Goal: Information Seeking & Learning: Learn about a topic

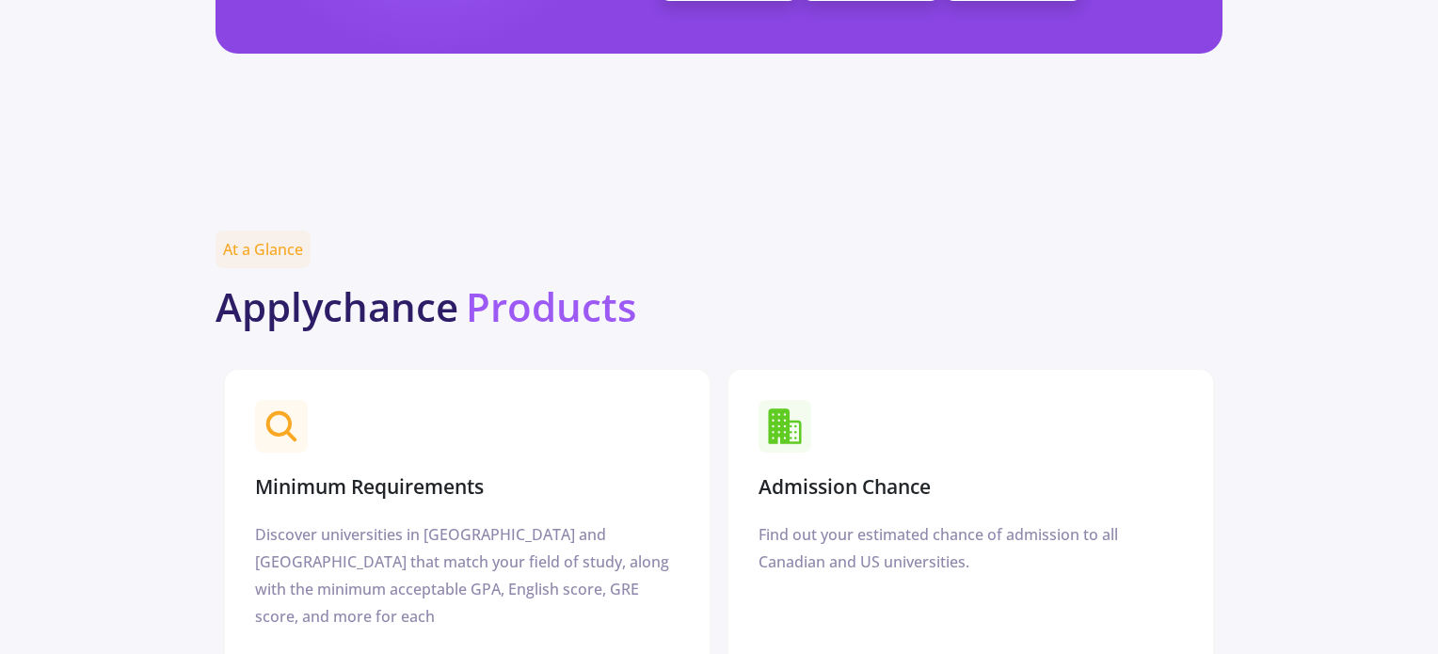
scroll to position [2164, 0]
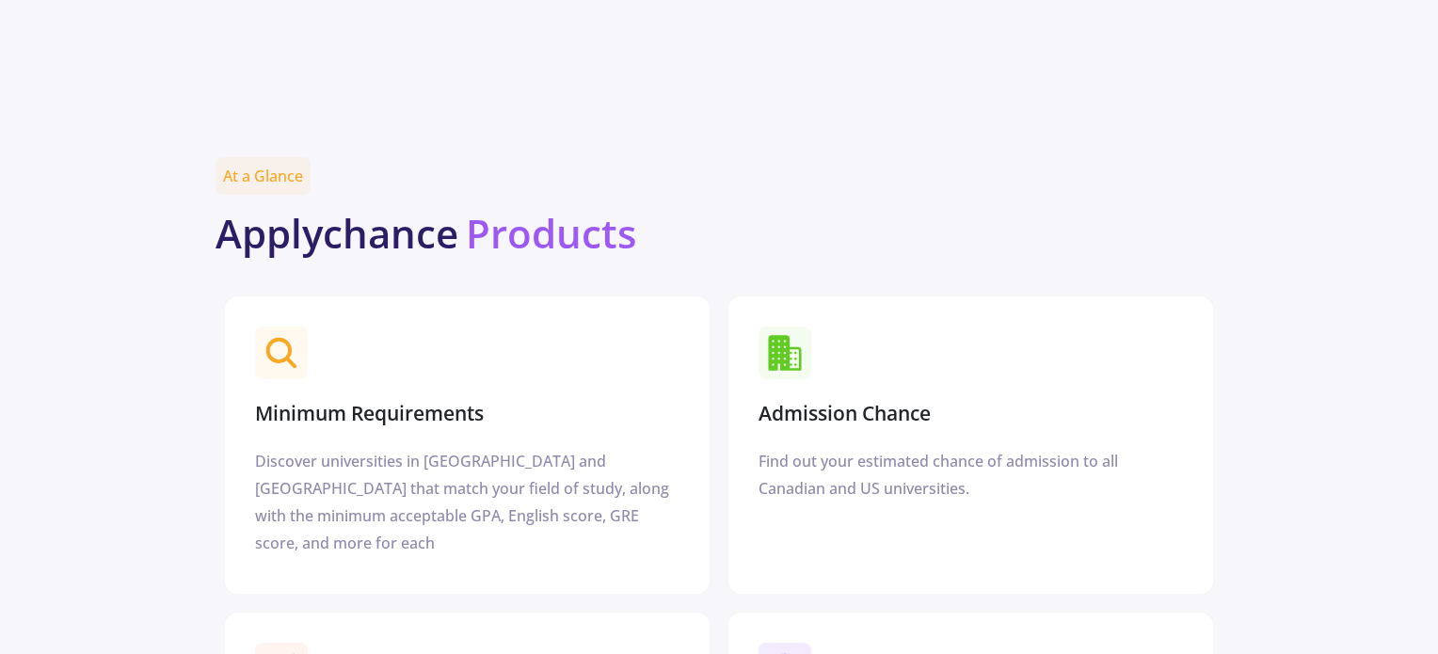
click at [827, 402] on h3 "Admission Chance" at bounding box center [844, 414] width 172 height 24
click at [794, 335] on icon at bounding box center [785, 353] width 33 height 36
click at [779, 335] on icon at bounding box center [785, 353] width 33 height 36
click at [832, 402] on h3 "Admission Chance" at bounding box center [844, 414] width 172 height 24
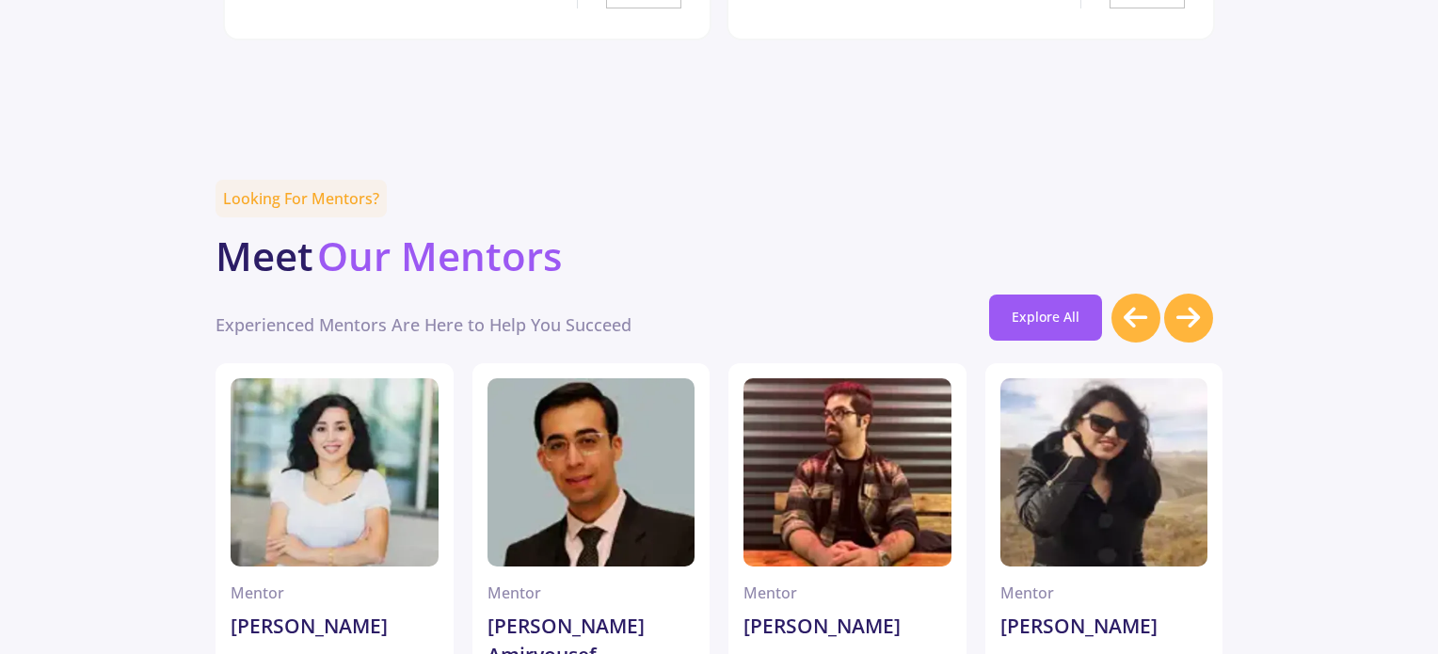
scroll to position [5081, 0]
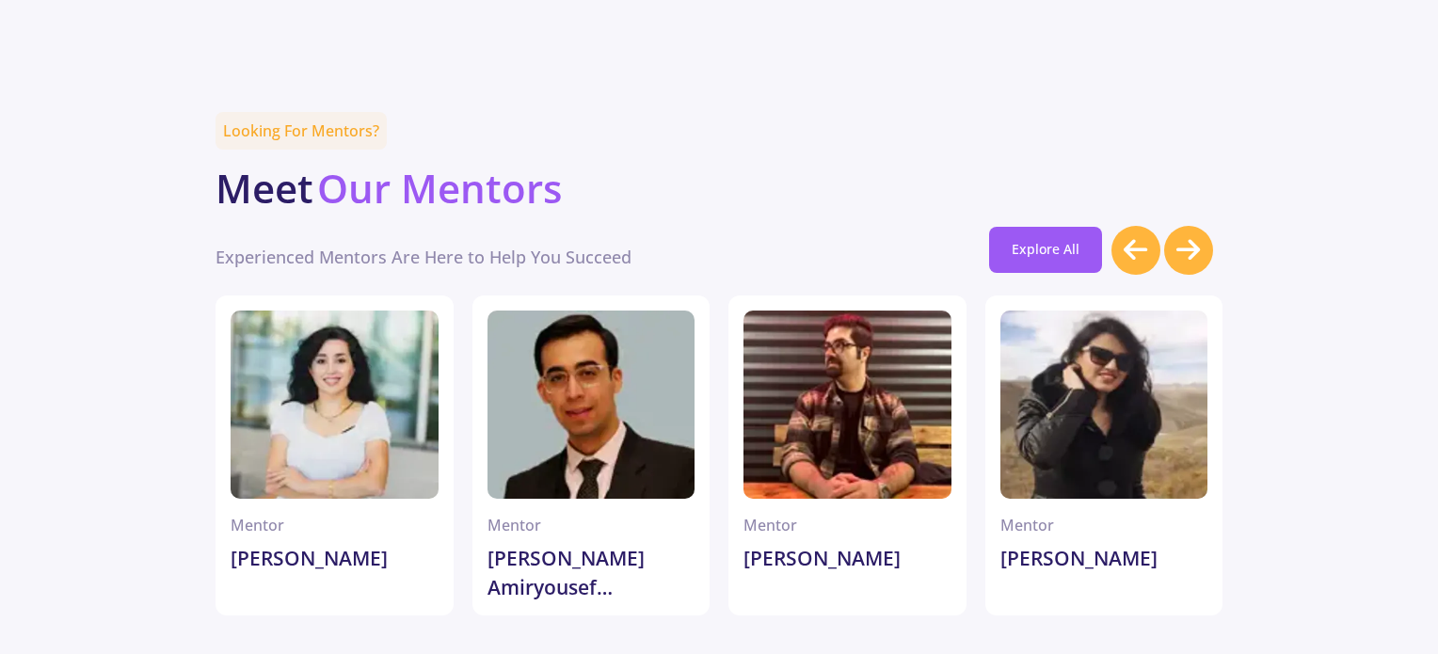
click at [1202, 226] on div at bounding box center [1188, 250] width 49 height 49
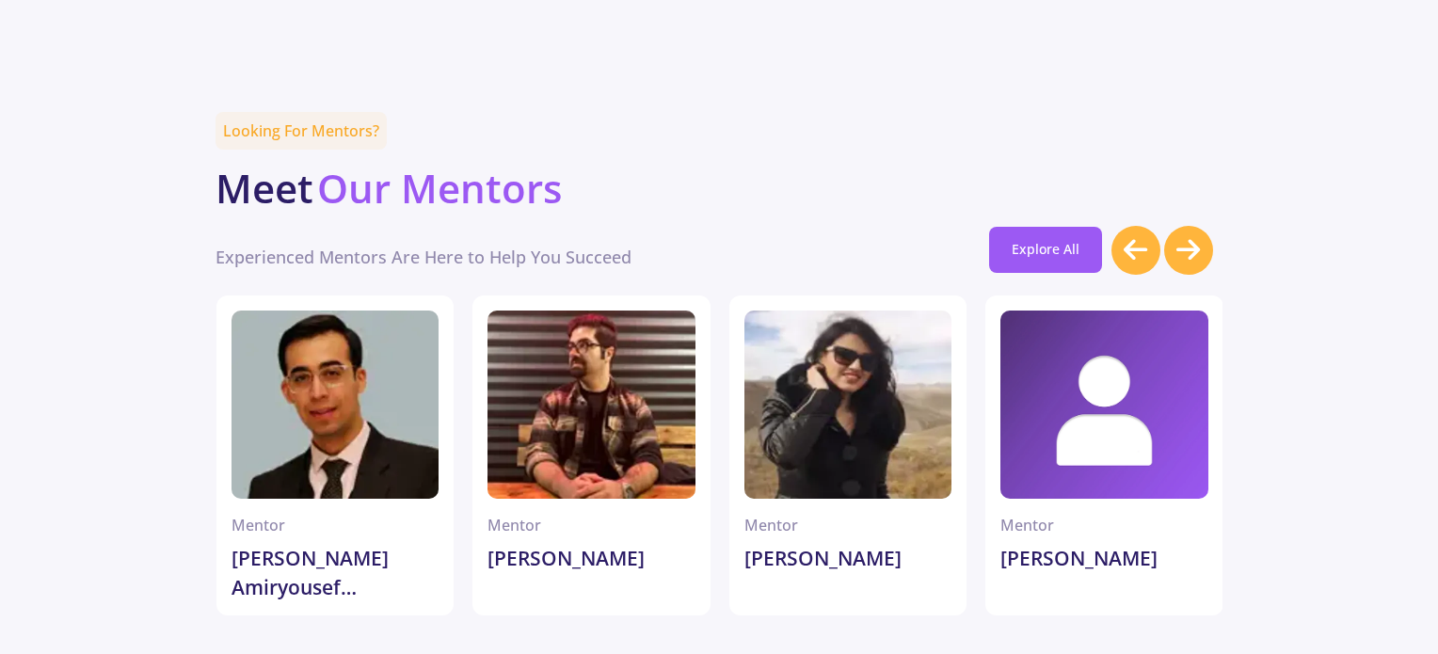
click at [1202, 226] on div at bounding box center [1188, 250] width 49 height 49
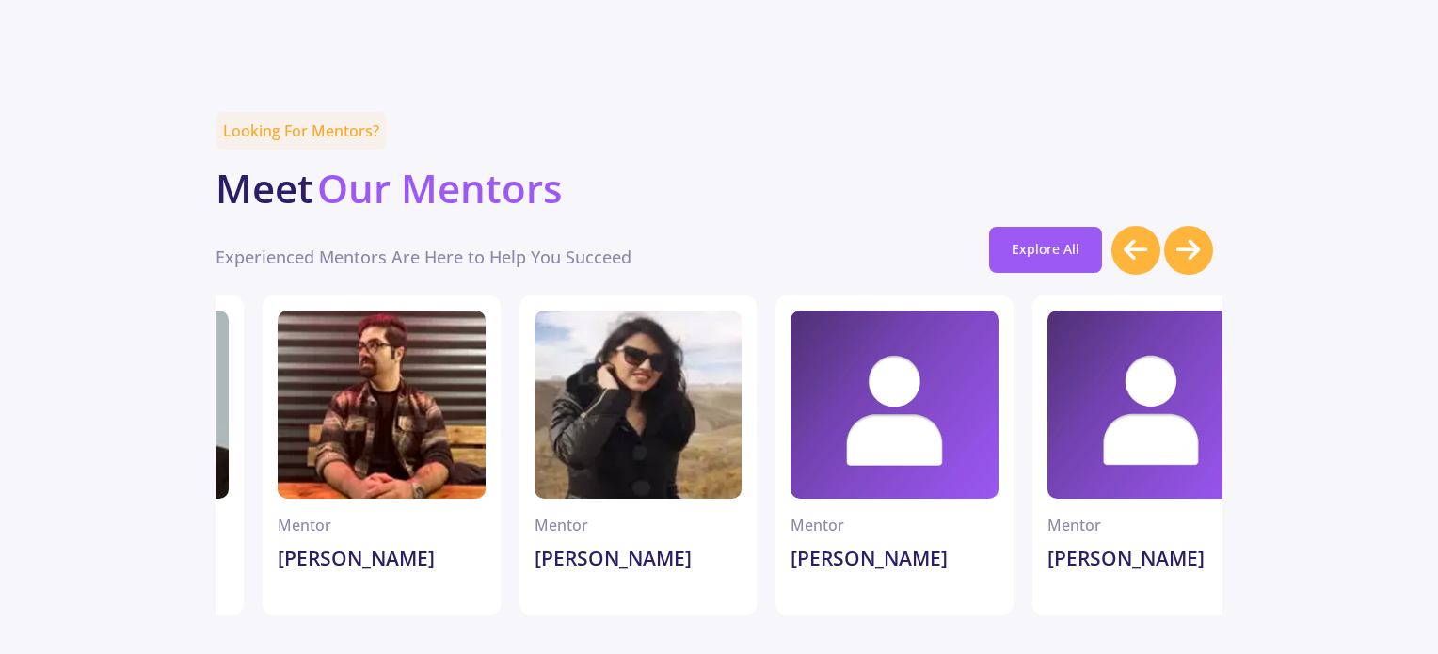
scroll to position [0, 512]
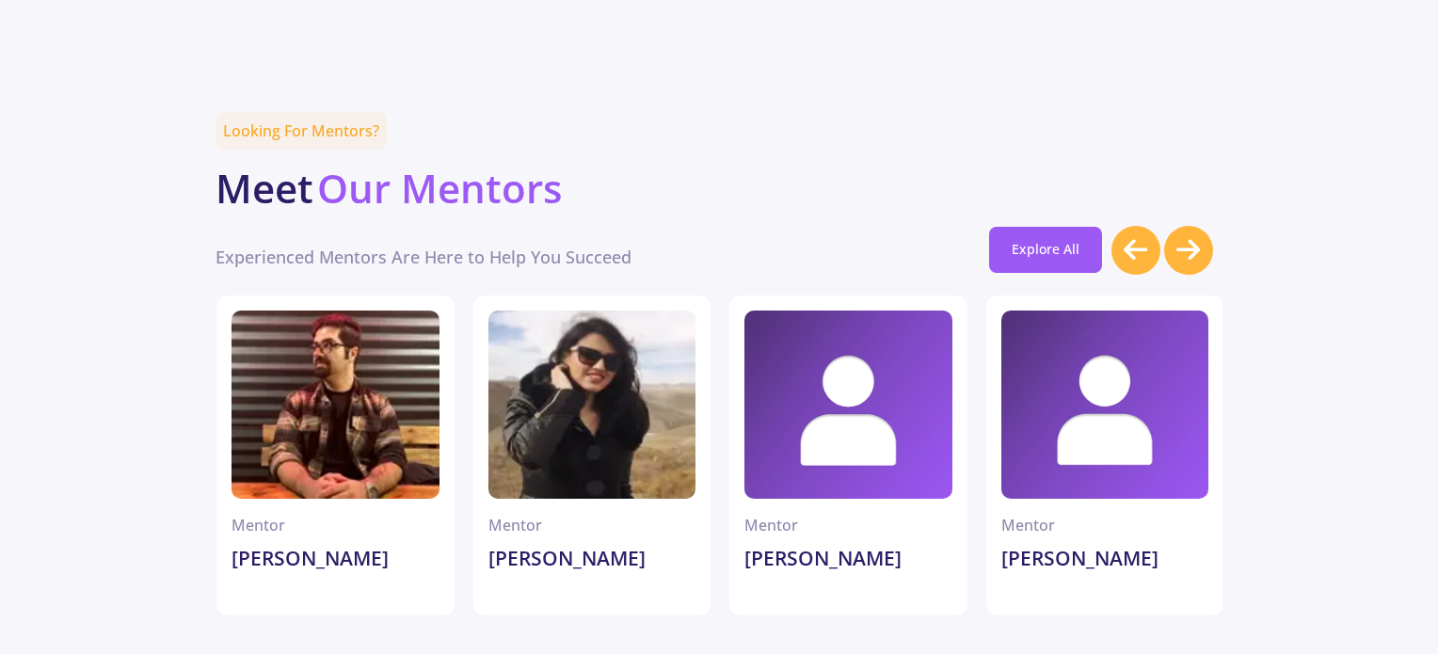
click at [1202, 226] on div at bounding box center [1188, 250] width 49 height 49
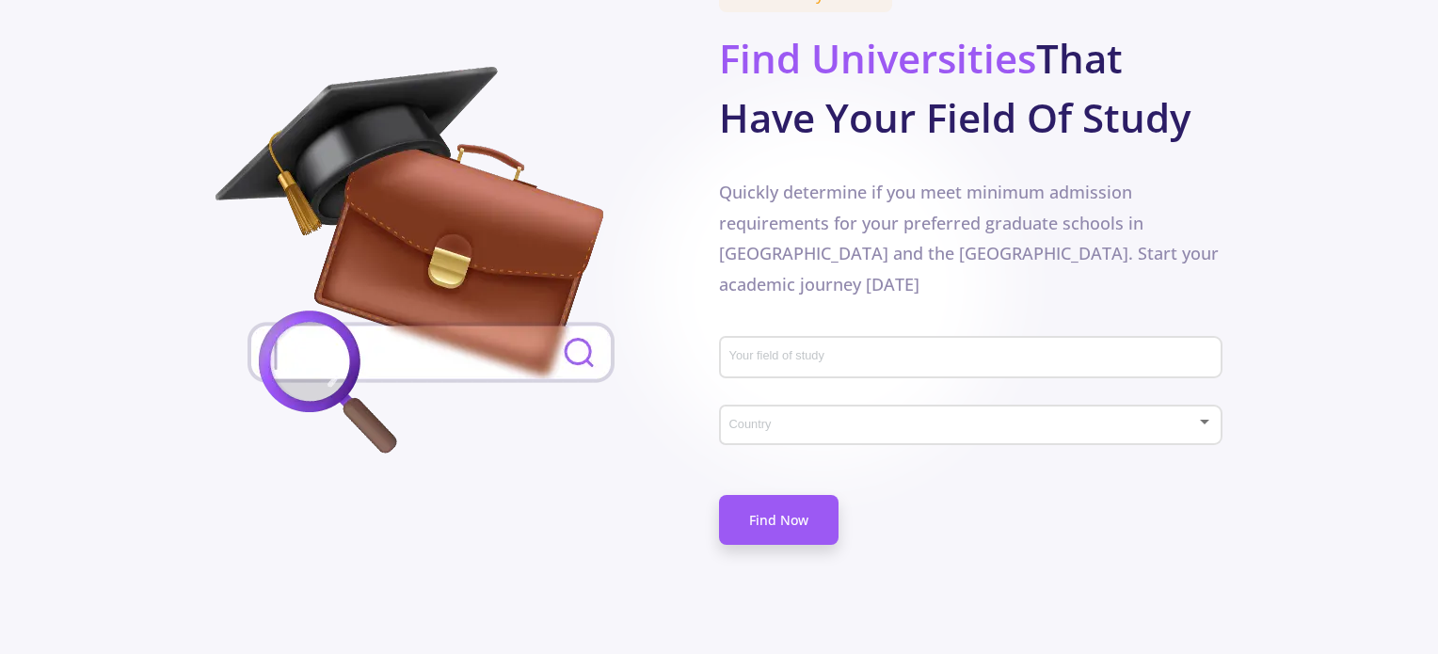
scroll to position [0, 0]
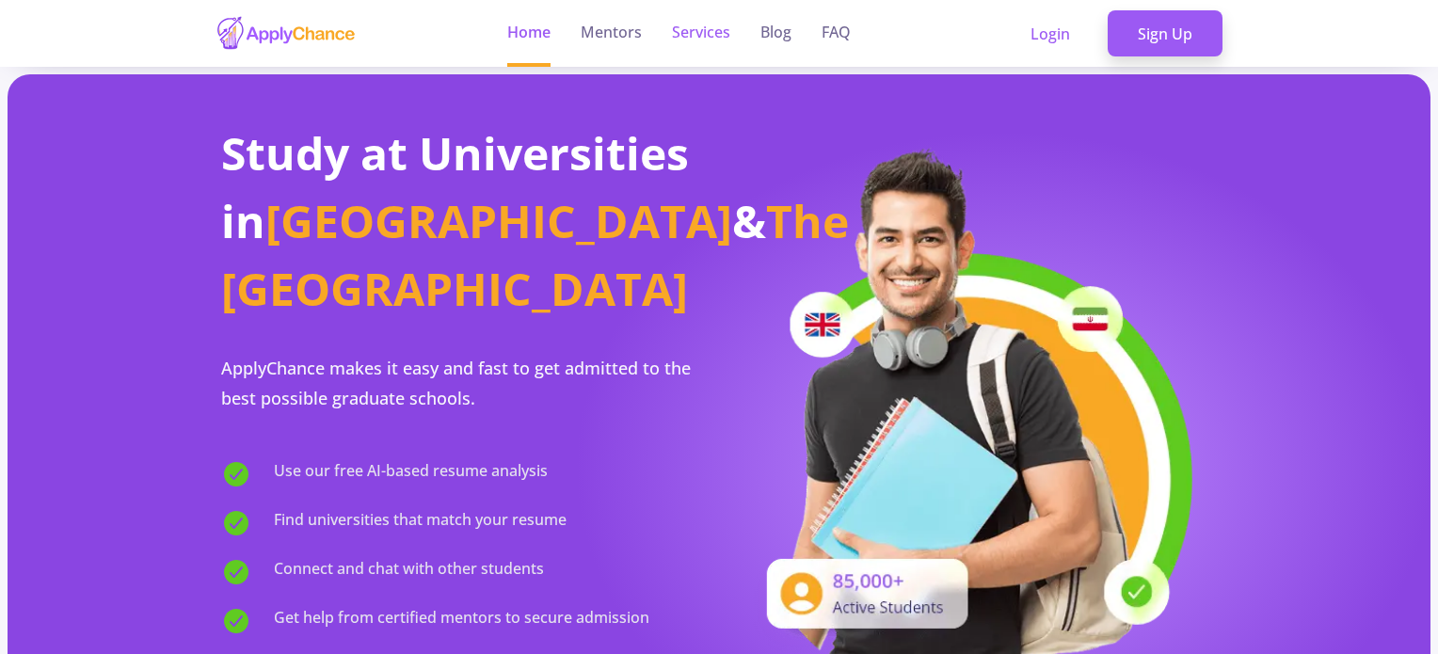
click at [706, 35] on link "Services" at bounding box center [701, 33] width 58 height 67
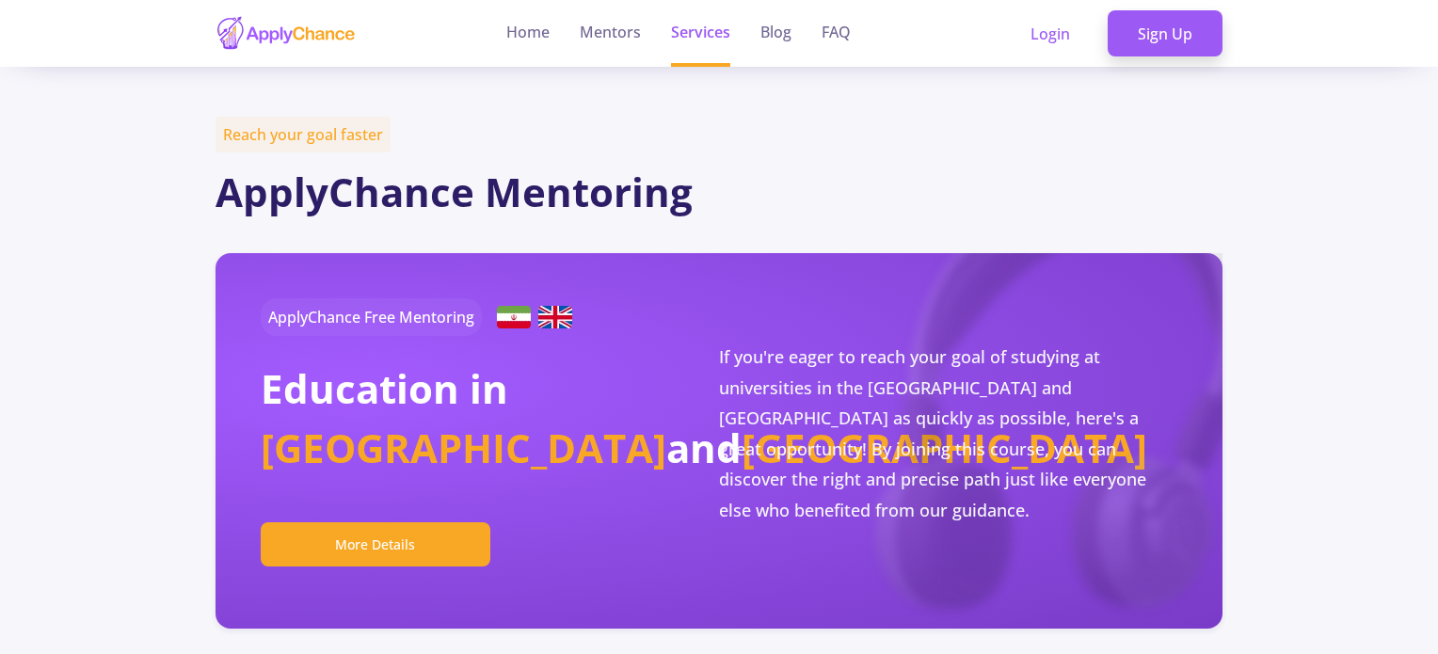
click at [706, 35] on link "Services" at bounding box center [700, 33] width 59 height 67
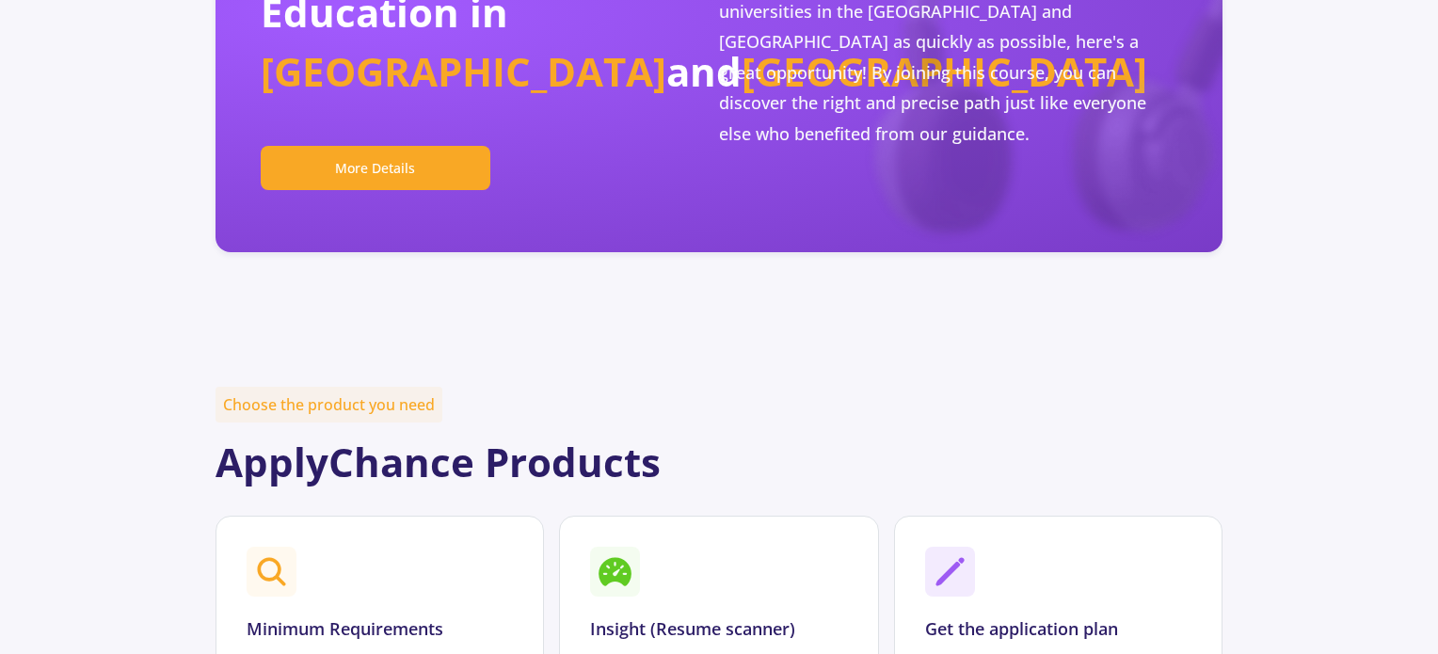
scroll to position [659, 0]
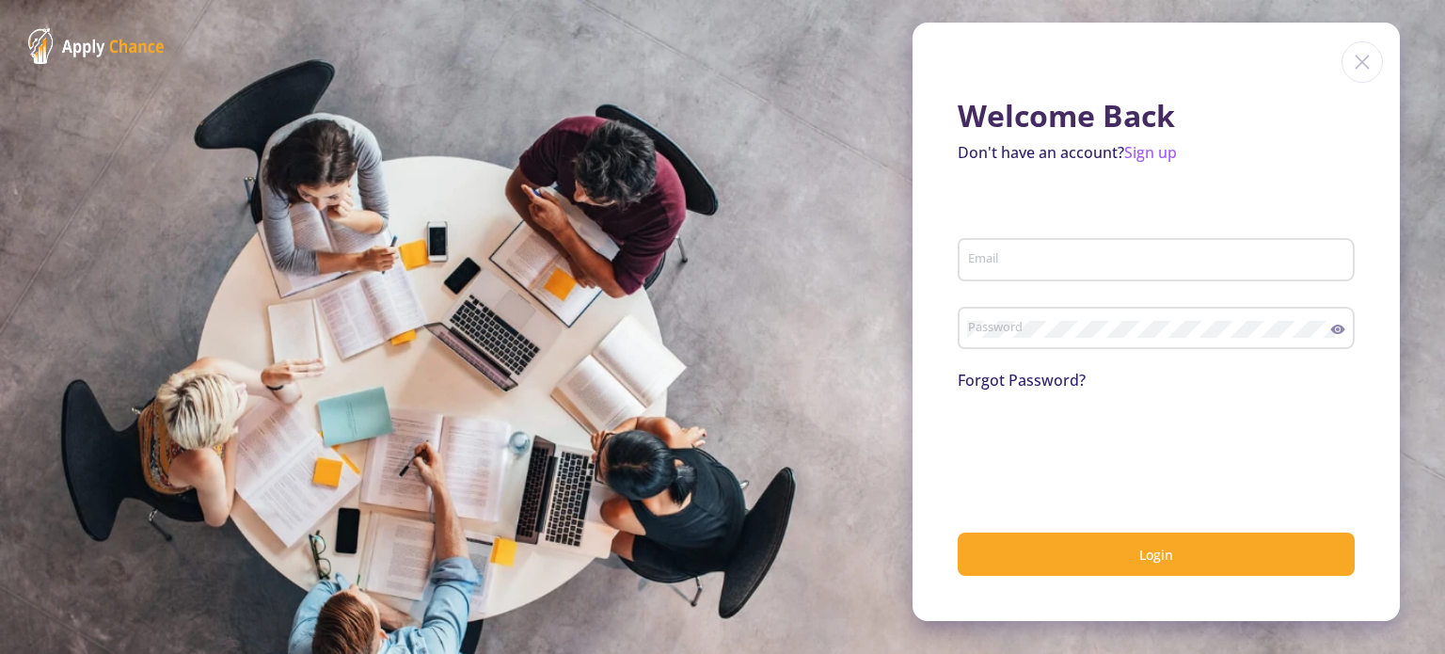
click at [1367, 70] on img at bounding box center [1362, 61] width 41 height 41
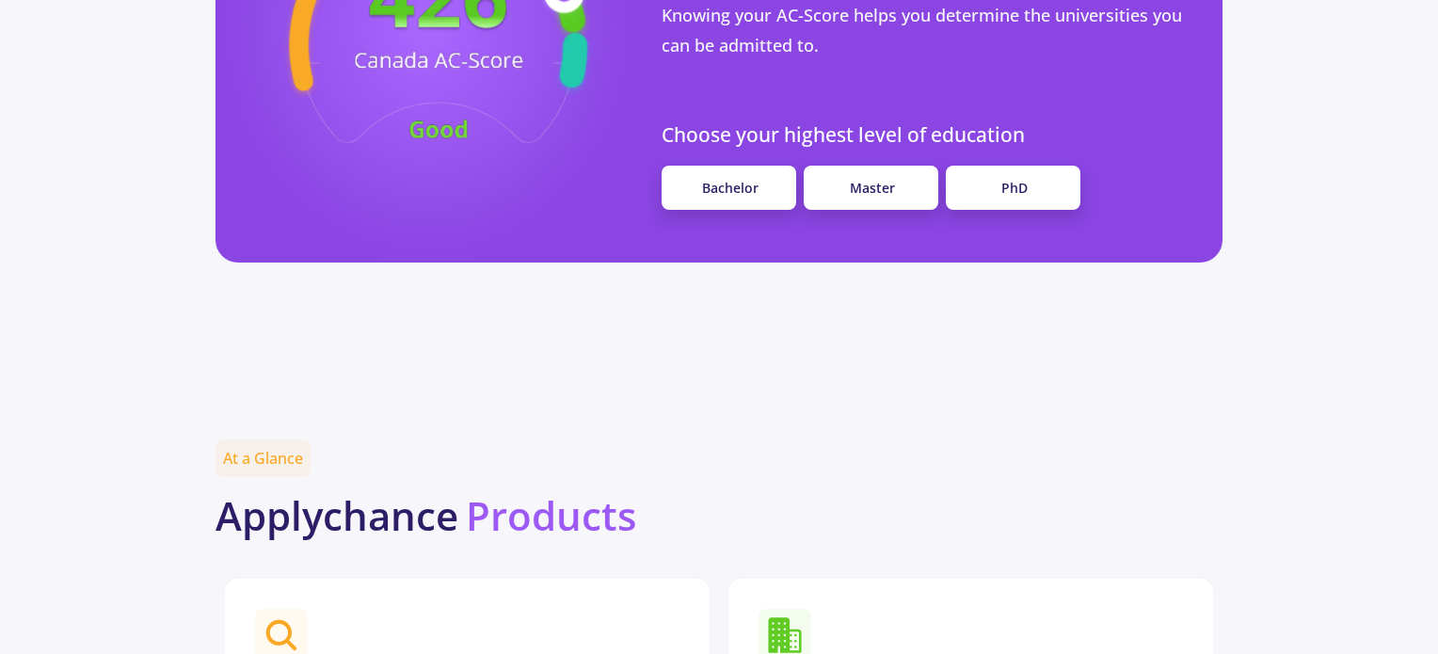
scroll to position [1600, 0]
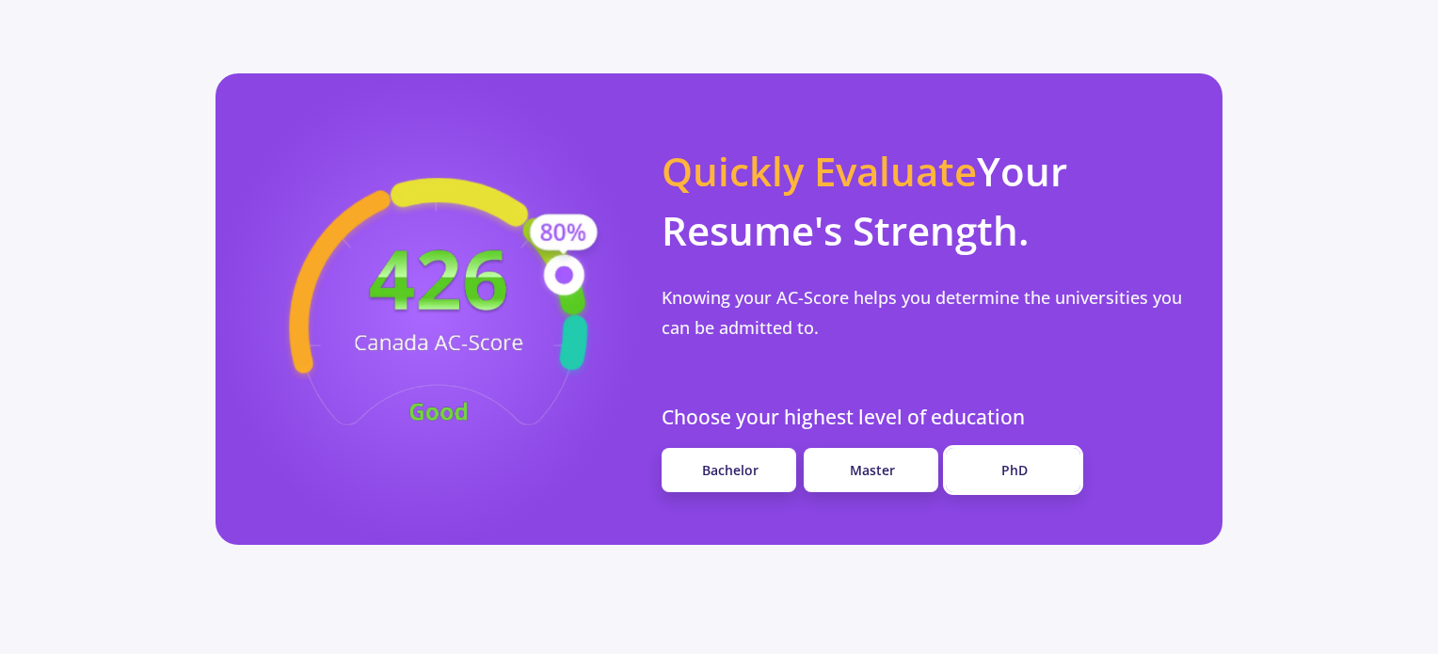
click at [994, 448] on link "PhD" at bounding box center [1013, 470] width 135 height 44
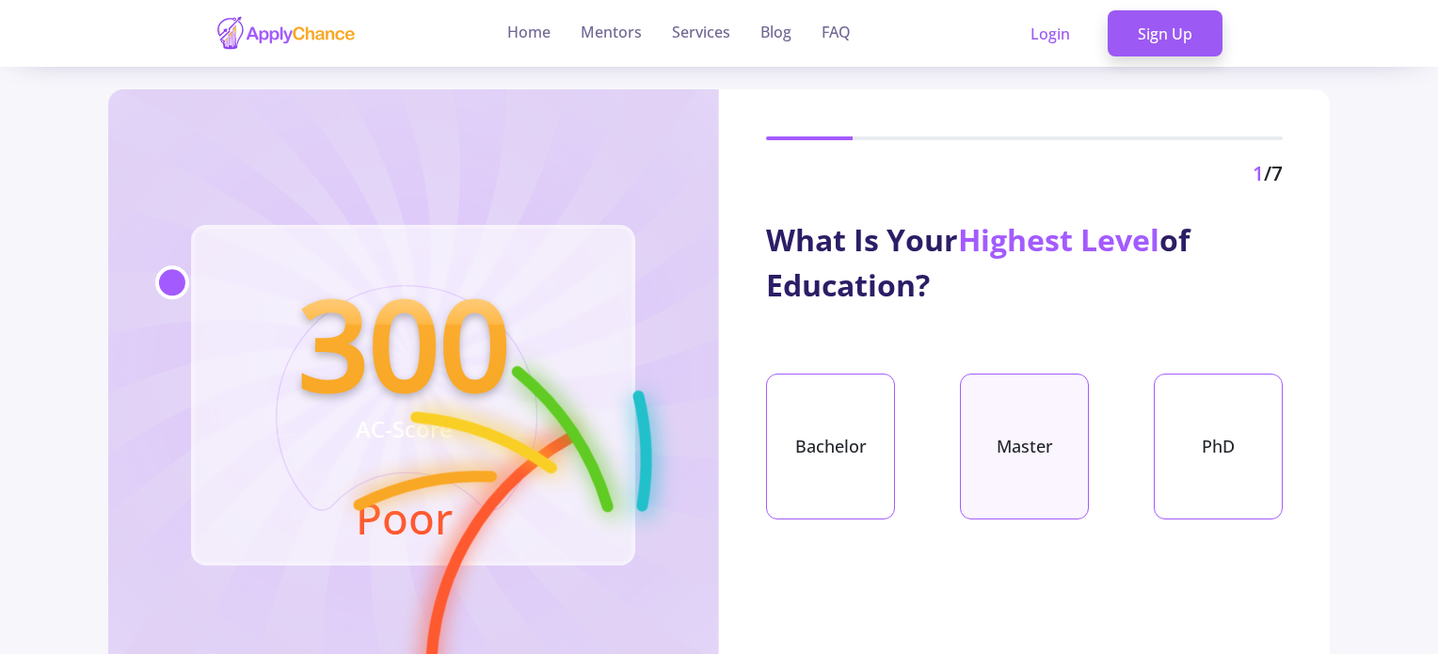
click at [1032, 467] on div "Master" at bounding box center [1024, 447] width 129 height 146
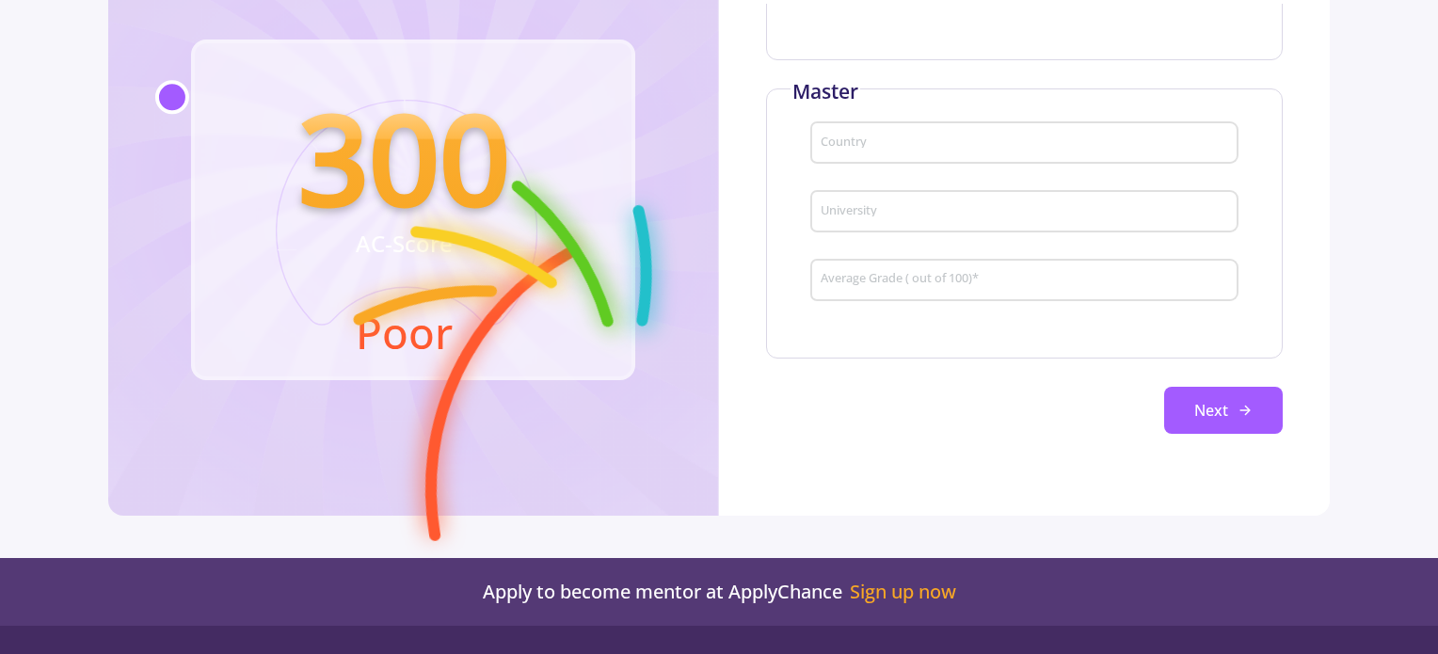
scroll to position [188, 0]
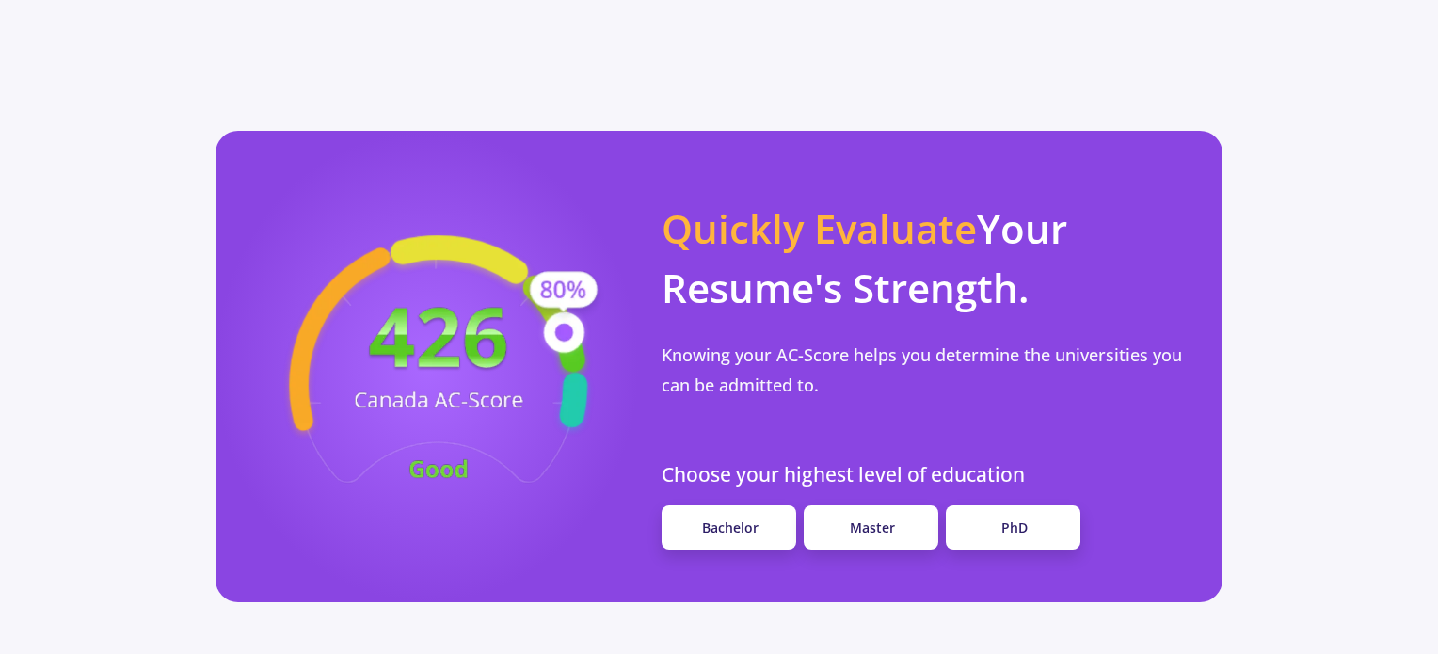
scroll to position [1600, 0]
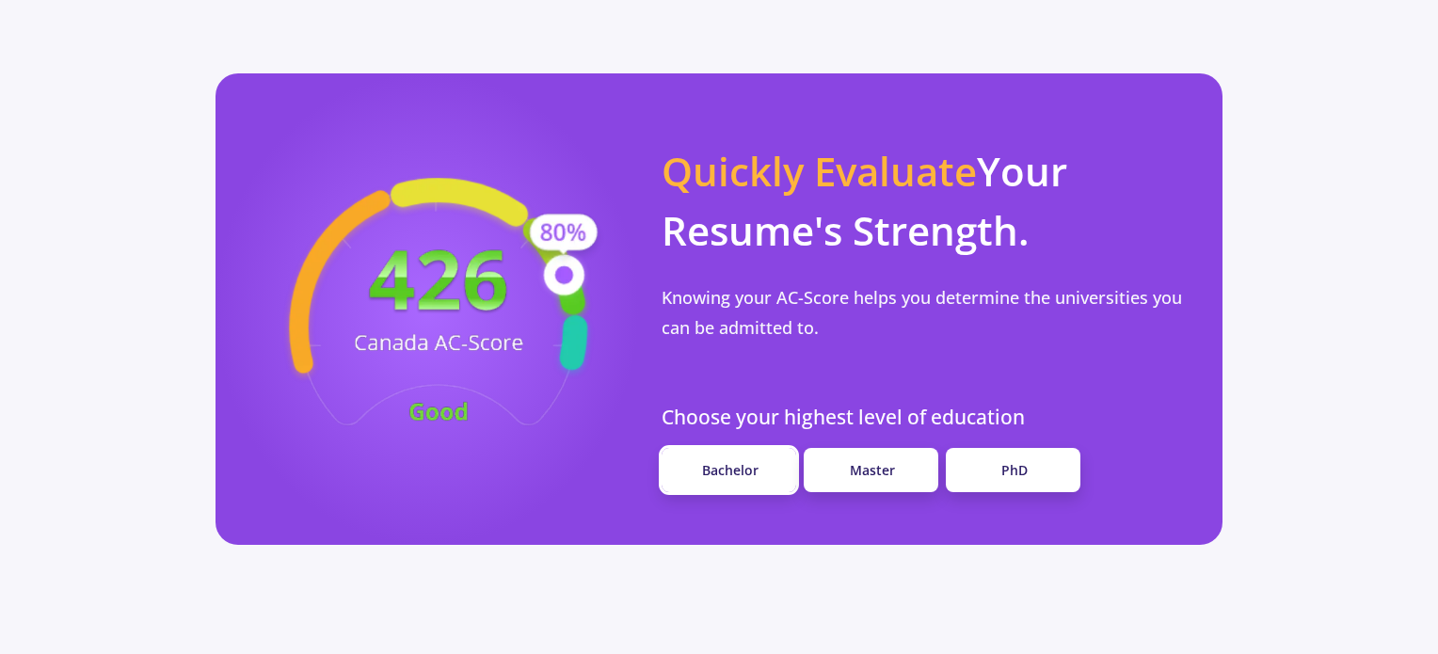
click at [757, 461] on span "Bachelor" at bounding box center [730, 470] width 56 height 18
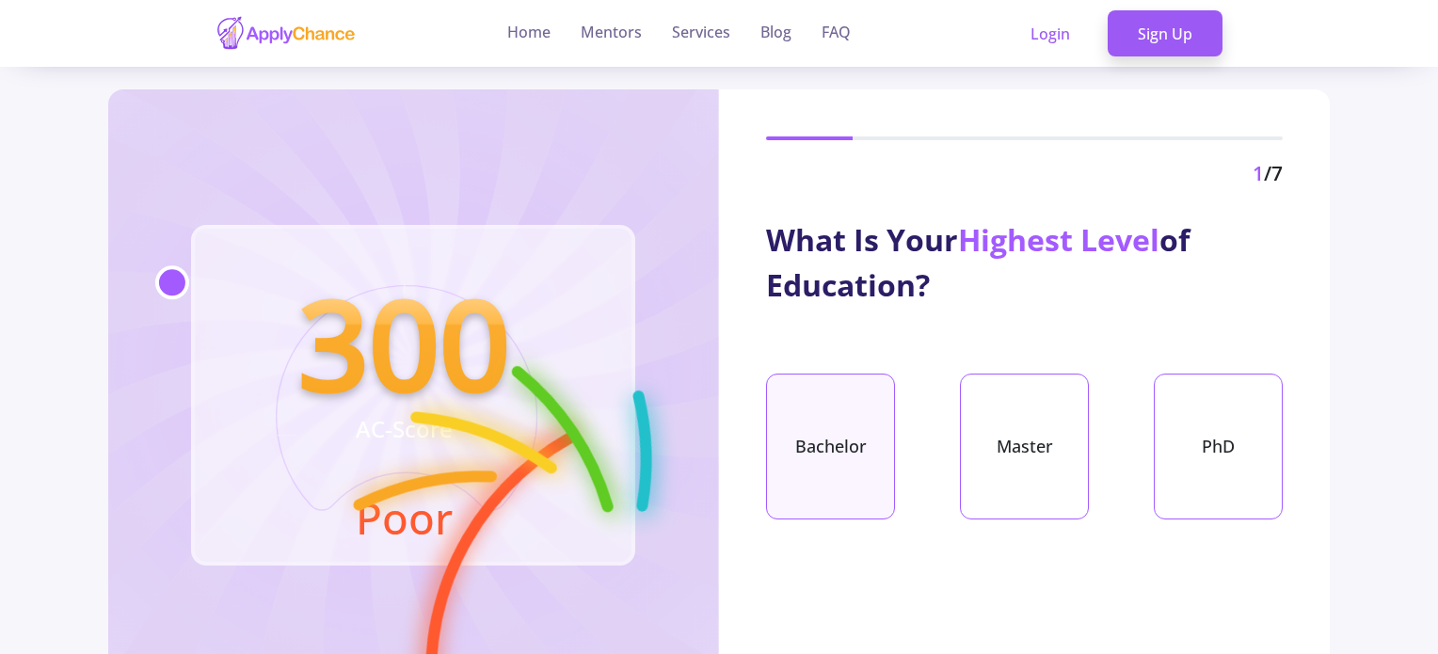
click at [841, 423] on div "Bachelor" at bounding box center [830, 447] width 129 height 146
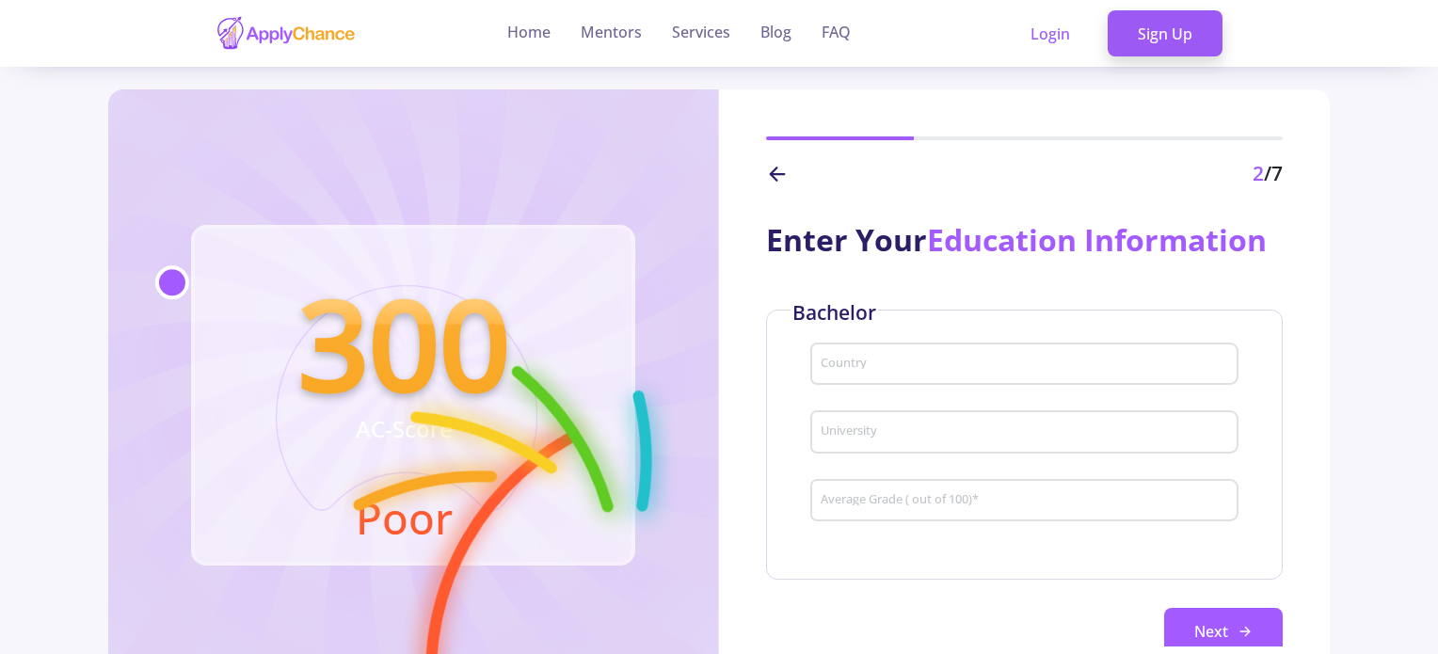
click at [907, 355] on div "Country" at bounding box center [1025, 360] width 410 height 49
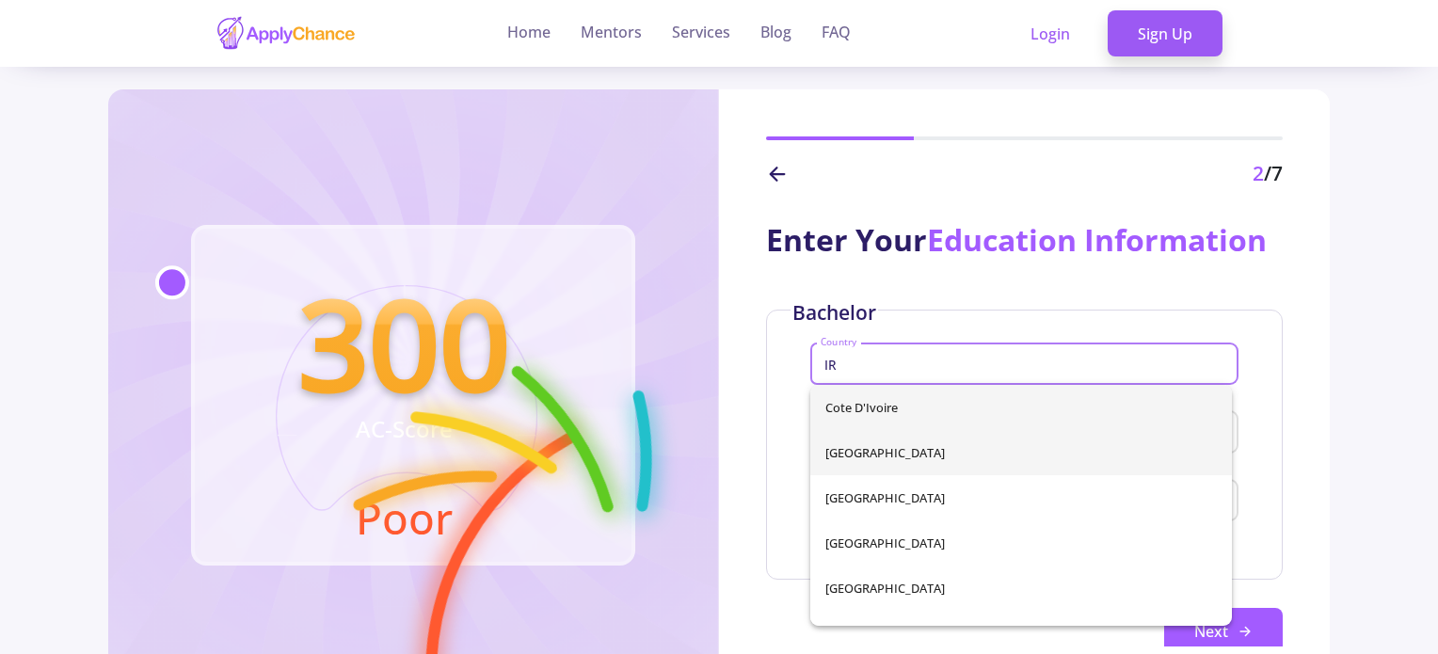
type input "IR"
click at [911, 459] on div "Cote d'Ivoire [GEOGRAPHIC_DATA] [GEOGRAPHIC_DATA] [GEOGRAPHIC_DATA] [GEOGRAPHIC…" at bounding box center [1021, 505] width 422 height 241
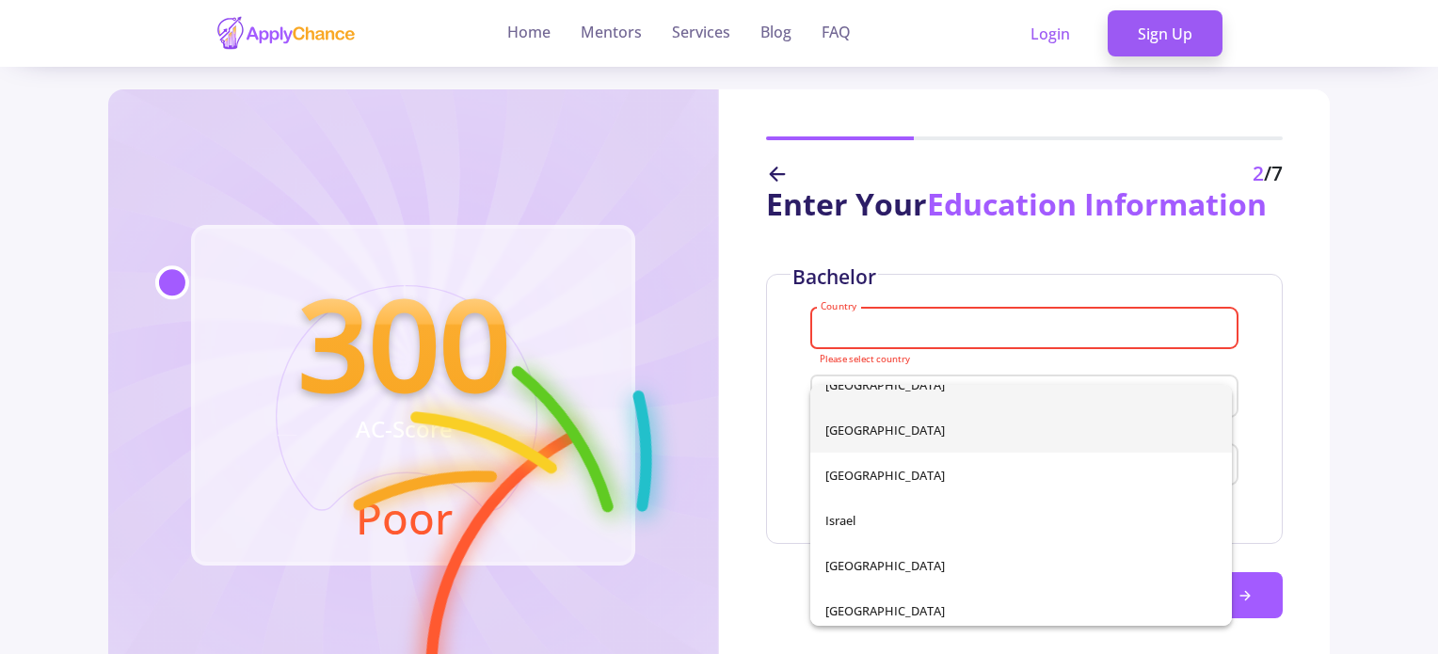
scroll to position [3858, 0]
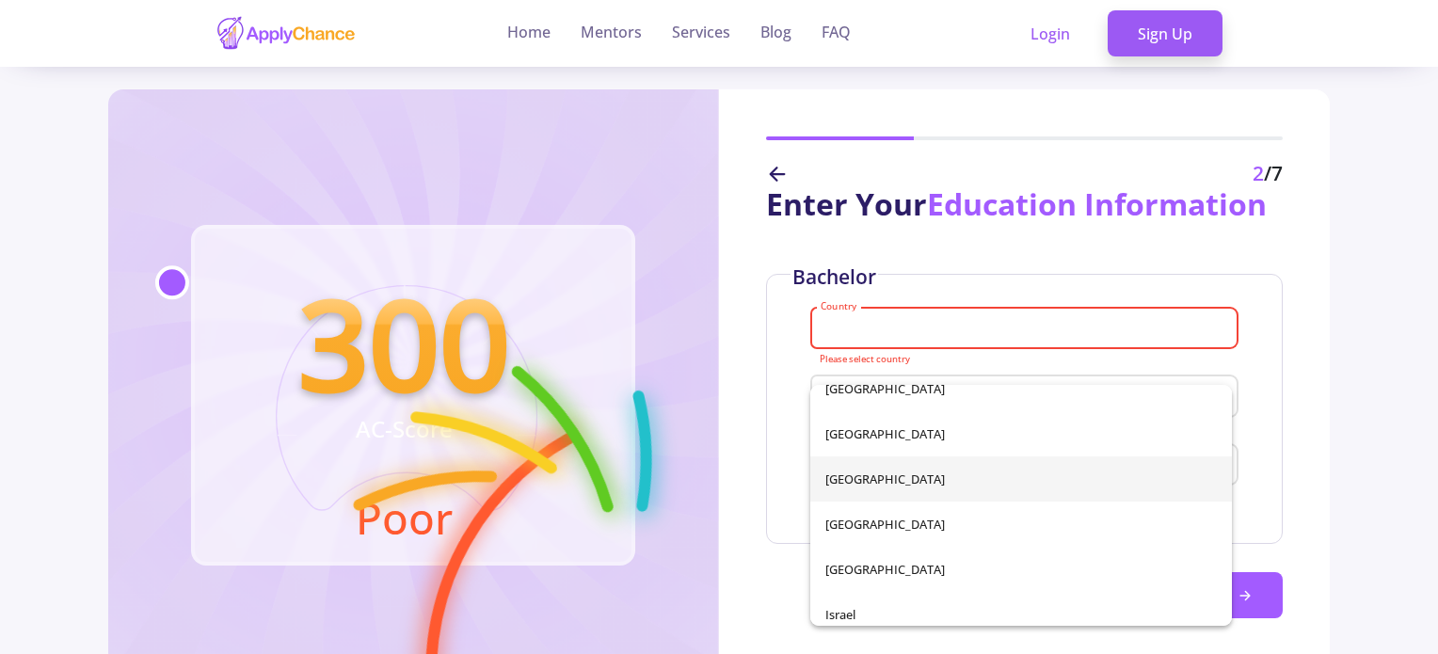
click at [900, 477] on span "[GEOGRAPHIC_DATA]" at bounding box center [1020, 478] width 391 height 45
type input "[GEOGRAPHIC_DATA]"
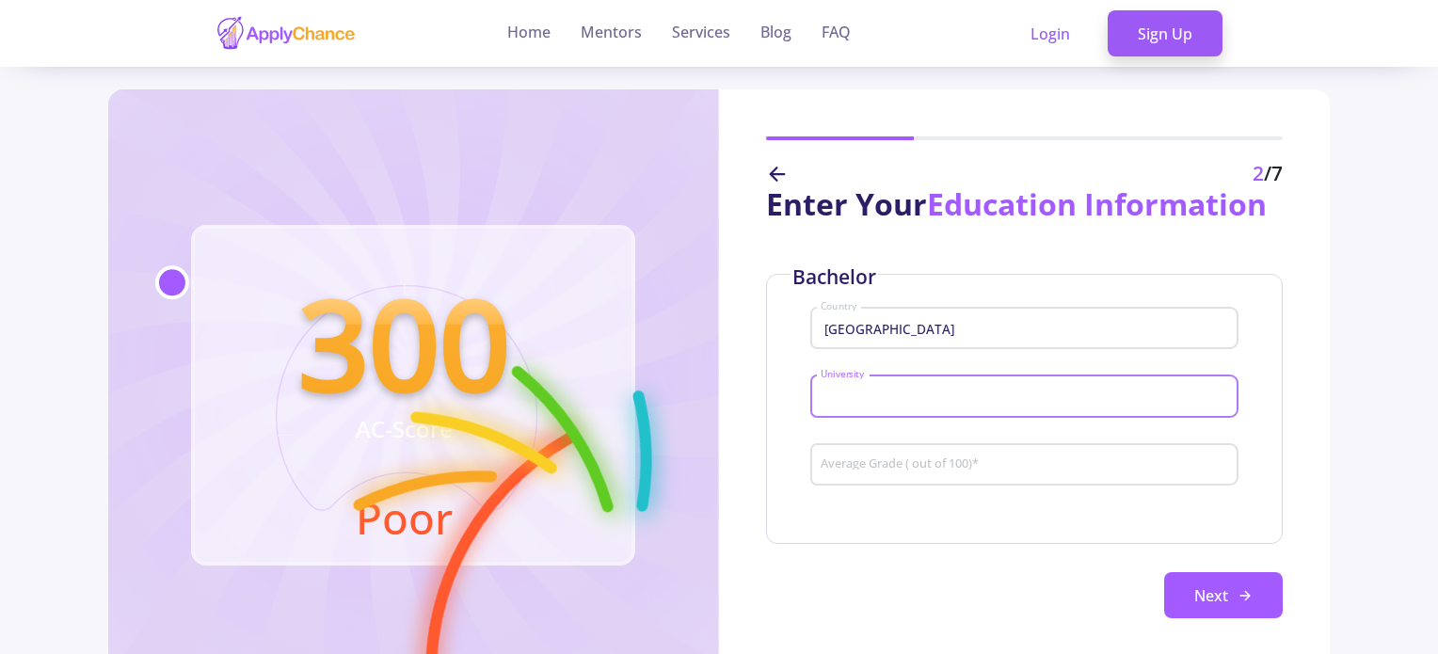
click at [933, 397] on input "University" at bounding box center [1027, 397] width 415 height 17
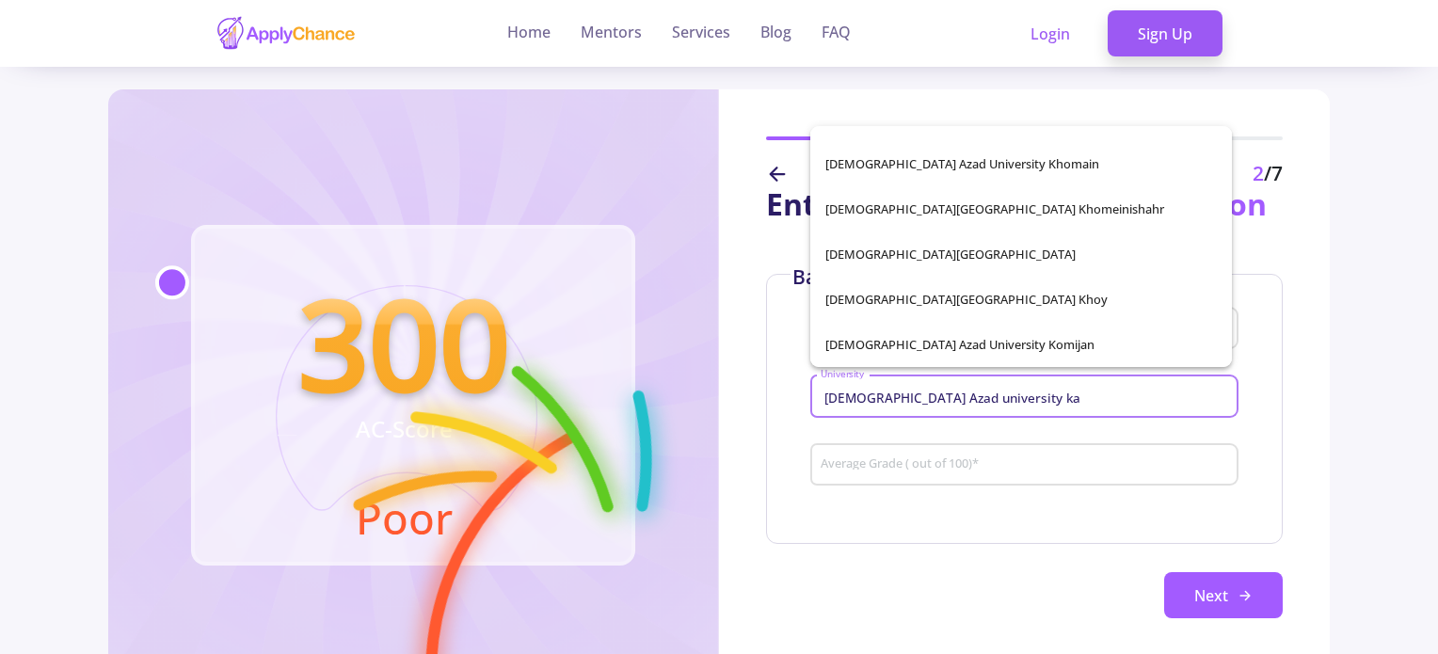
scroll to position [0, 0]
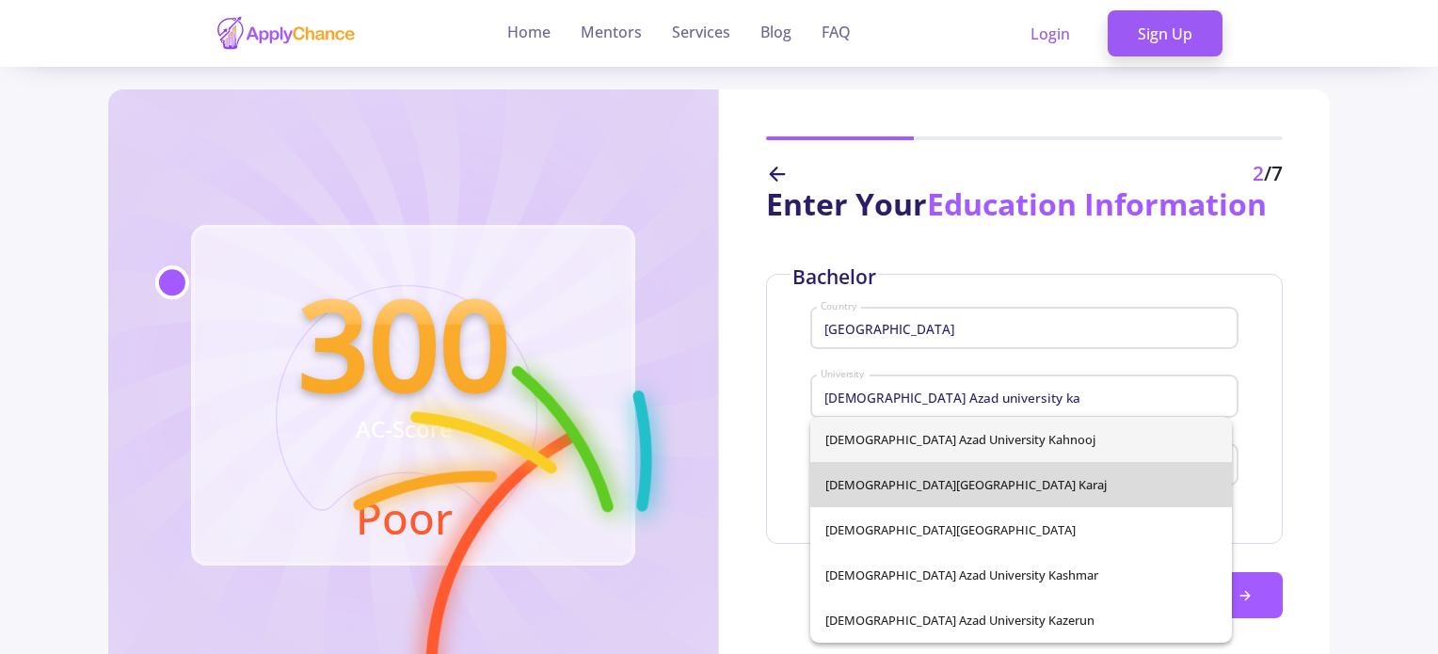
click at [1009, 503] on span "[DEMOGRAPHIC_DATA][GEOGRAPHIC_DATA] Karaj" at bounding box center [1020, 484] width 391 height 45
type input "[DEMOGRAPHIC_DATA][GEOGRAPHIC_DATA] Karaj"
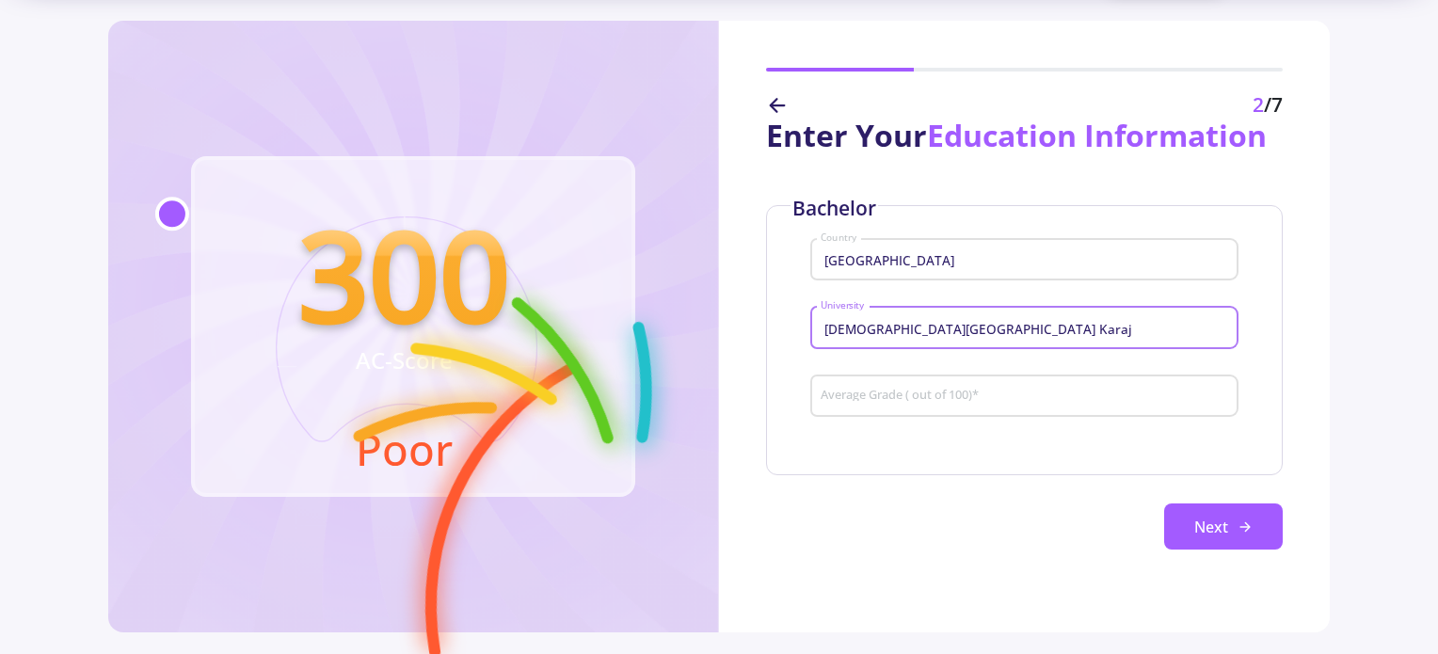
scroll to position [94, 0]
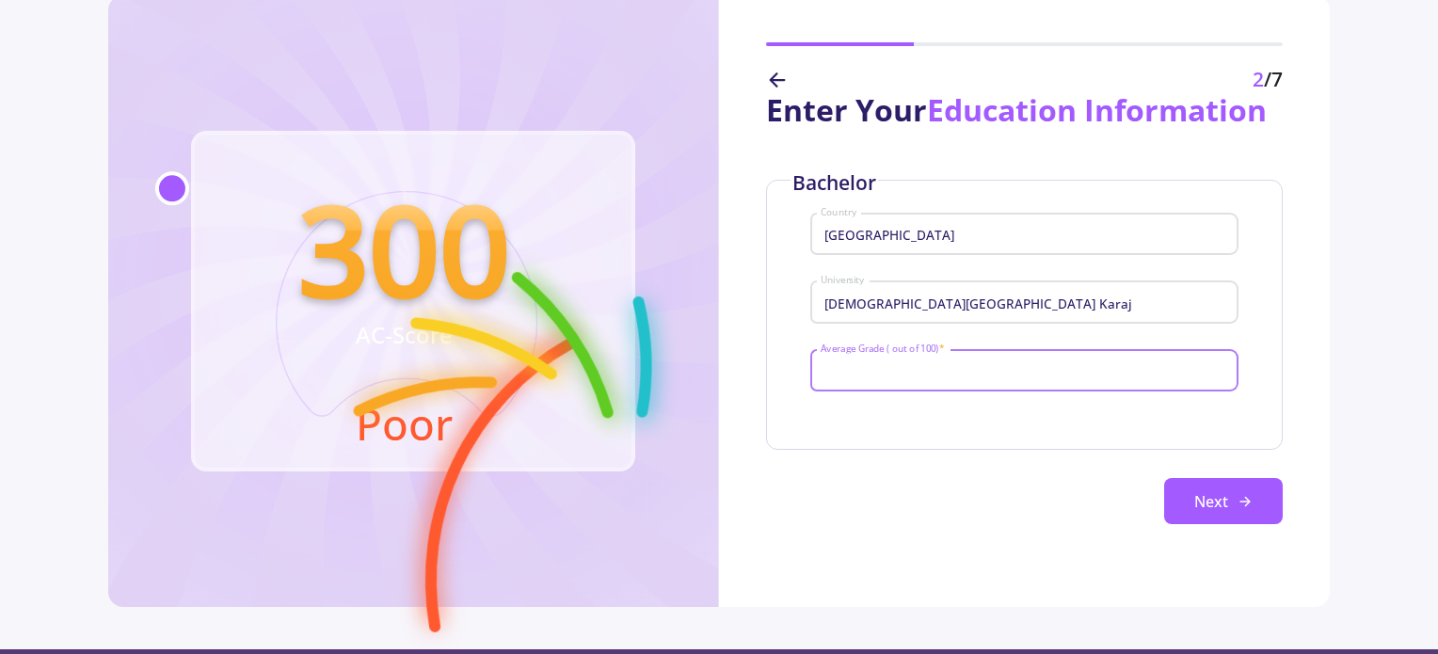
click at [1032, 366] on input "Average Grade ( out of 100) *" at bounding box center [1027, 371] width 415 height 17
type input "15.42"
click at [1197, 479] on button "Next" at bounding box center [1223, 501] width 119 height 47
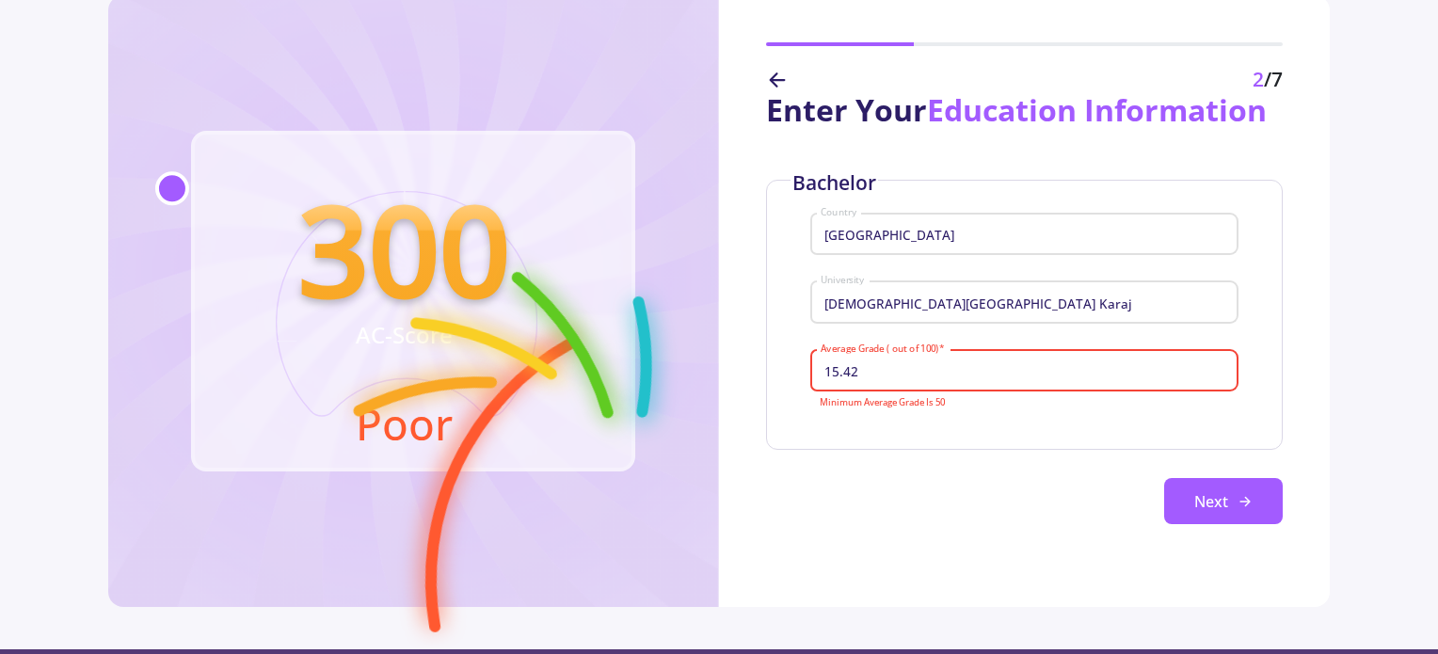
drag, startPoint x: 1032, startPoint y: 363, endPoint x: 725, endPoint y: 462, distance: 322.3
click at [761, 358] on div "Enter Your Education Information Bachelor Iran Country [DEMOGRAPHIC_DATA][GEOGR…" at bounding box center [1024, 324] width 611 height 458
click at [902, 454] on div "Bachelor Iran Country [GEOGRAPHIC_DATA] [GEOGRAPHIC_DATA] Average Grade ( out o…" at bounding box center [1024, 352] width 517 height 345
click at [1011, 370] on input "Average Grade ( out of 100) *" at bounding box center [1027, 371] width 415 height 17
paste input "77.1"
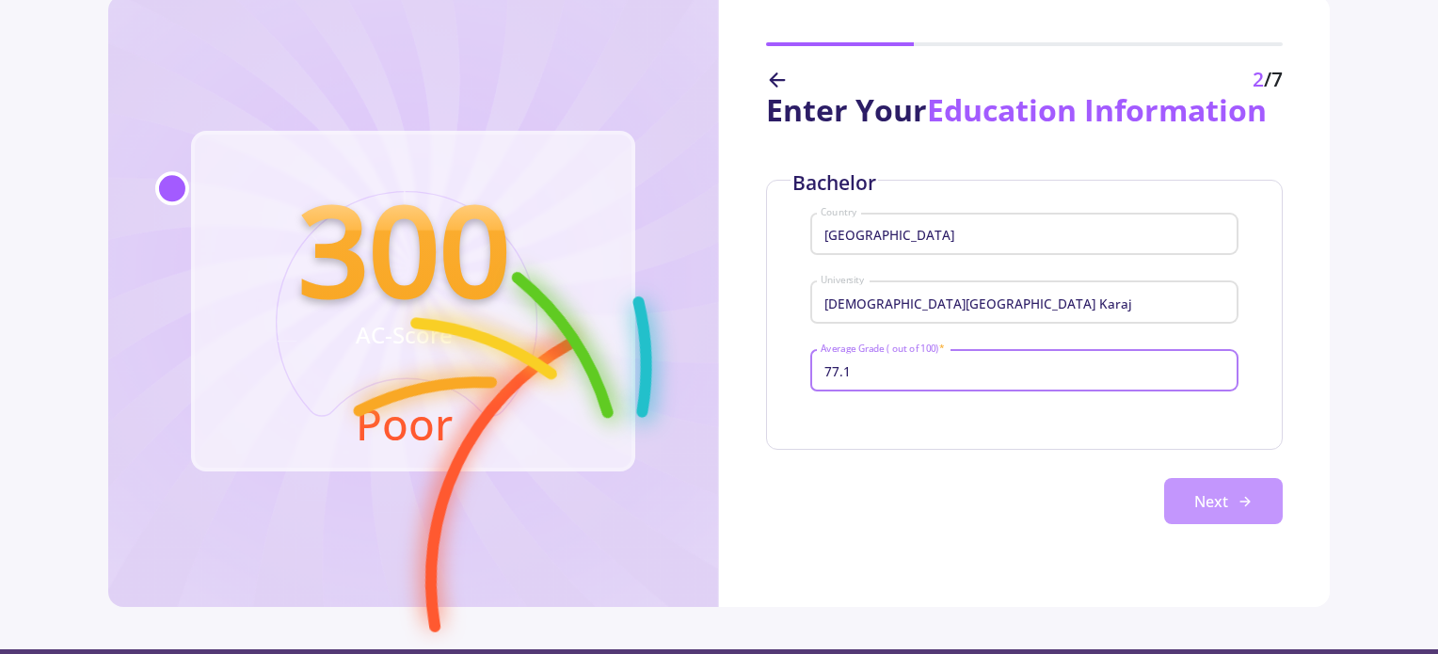
type input "77.1"
click at [1197, 488] on button "Next" at bounding box center [1223, 501] width 119 height 47
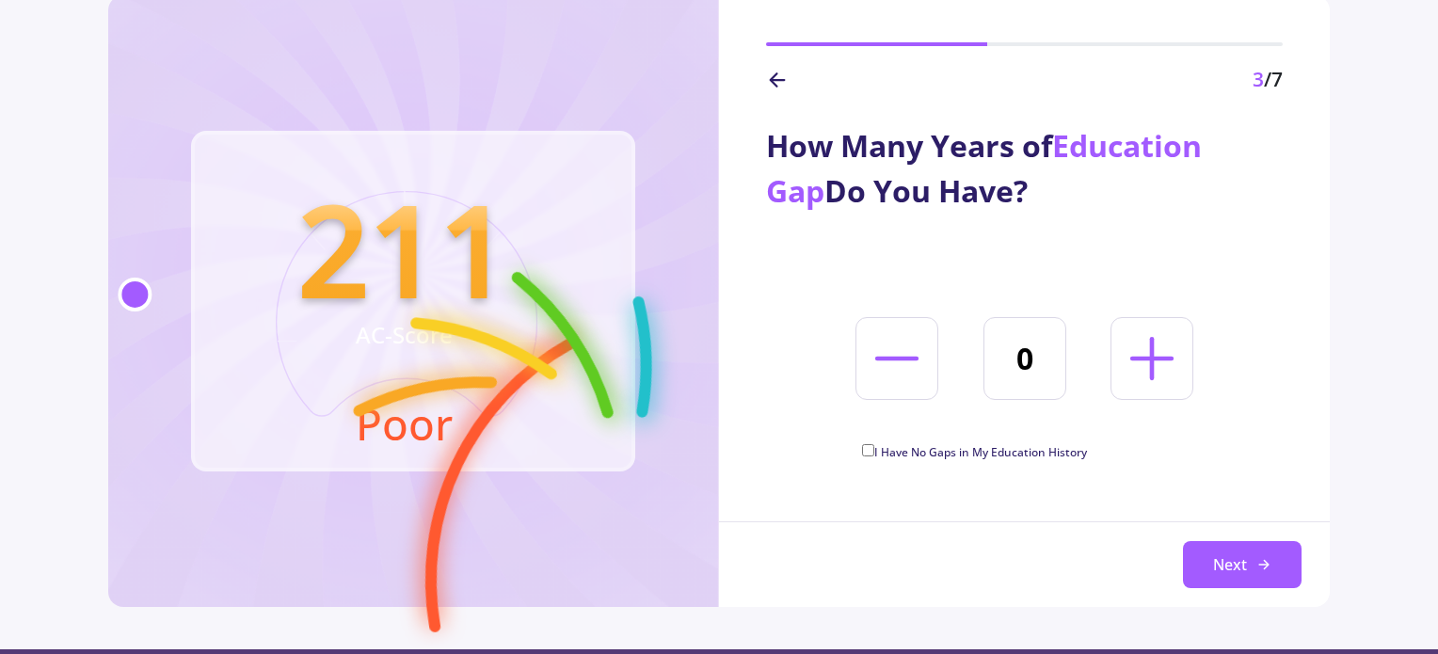
click at [1162, 358] on line at bounding box center [1152, 358] width 40 height 0
type input "3"
click at [1247, 555] on button "Next" at bounding box center [1242, 564] width 119 height 47
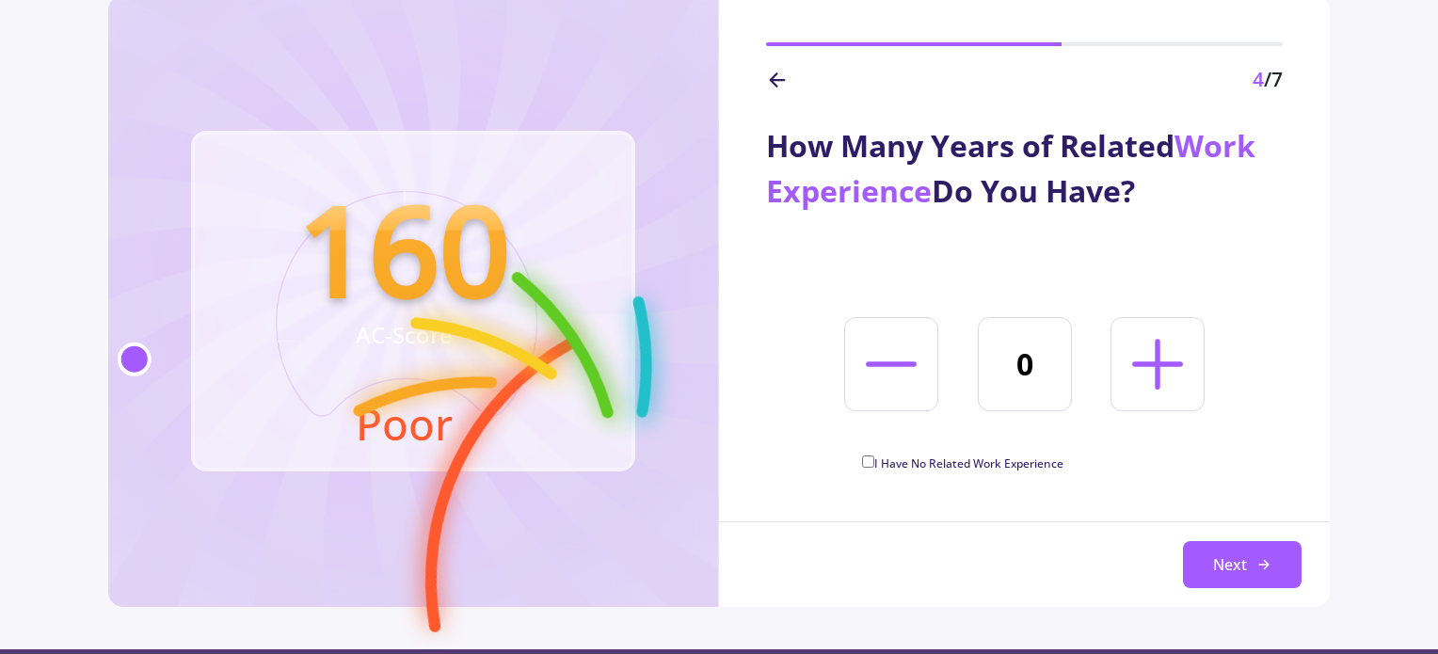
click at [1165, 370] on icon at bounding box center [1157, 364] width 81 height 81
type input "1"
click at [1248, 571] on button "Next" at bounding box center [1242, 564] width 119 height 47
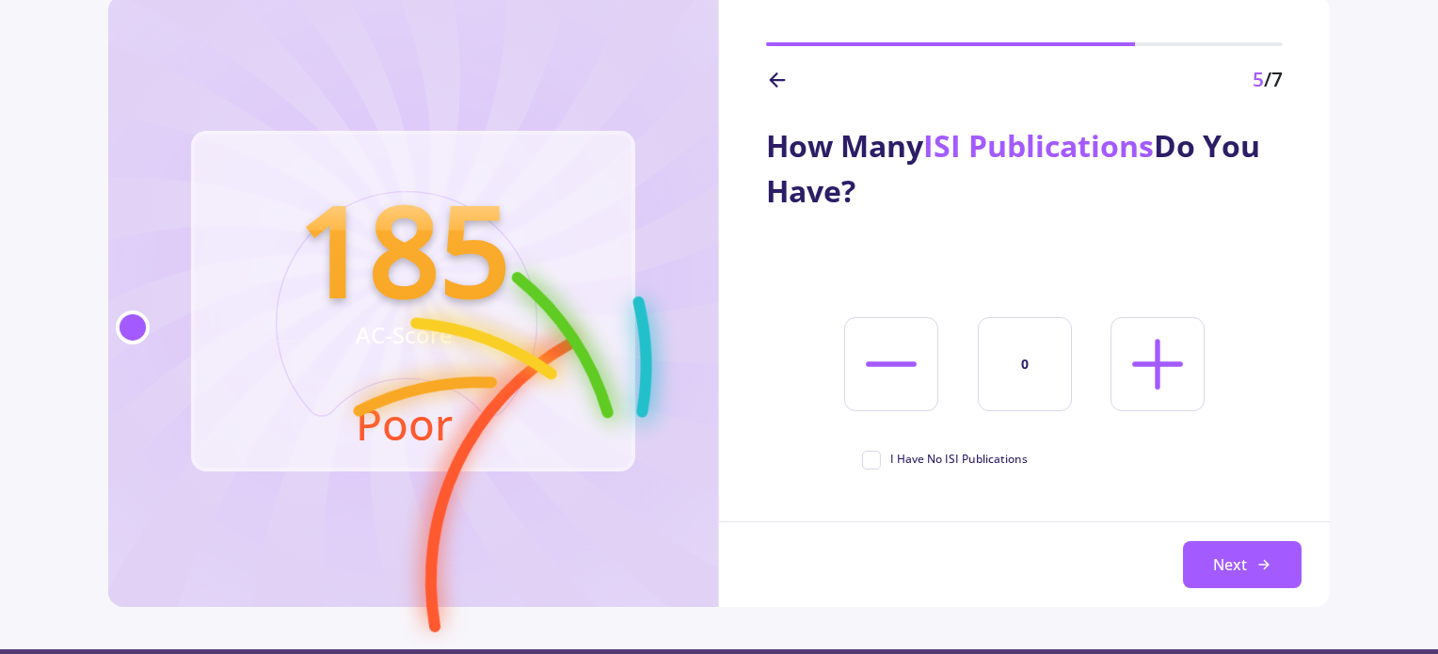
click at [950, 460] on span "I Have No ISI Publications" at bounding box center [958, 459] width 137 height 17
click at [874, 460] on input "I Have No ISI Publications" at bounding box center [868, 457] width 12 height 12
checkbox input "true"
click at [1225, 557] on button "Next" at bounding box center [1242, 564] width 119 height 47
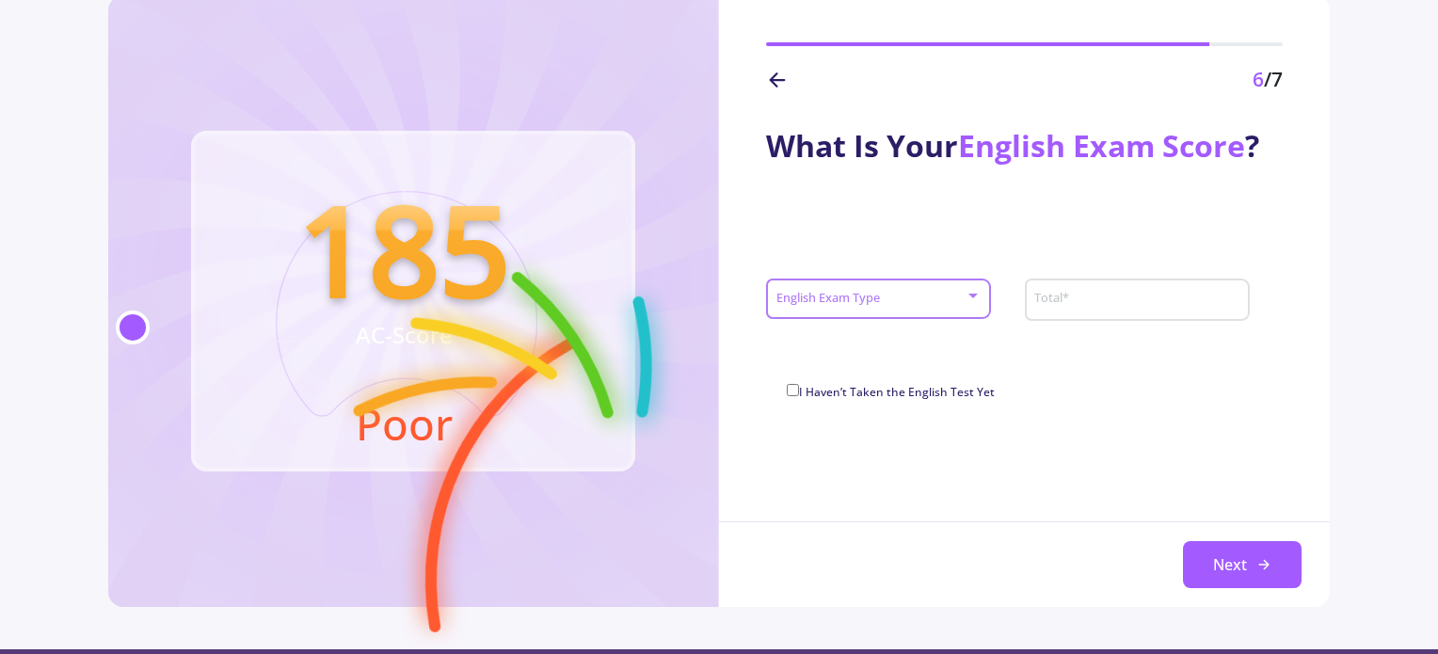
click at [940, 293] on span at bounding box center [872, 299] width 185 height 13
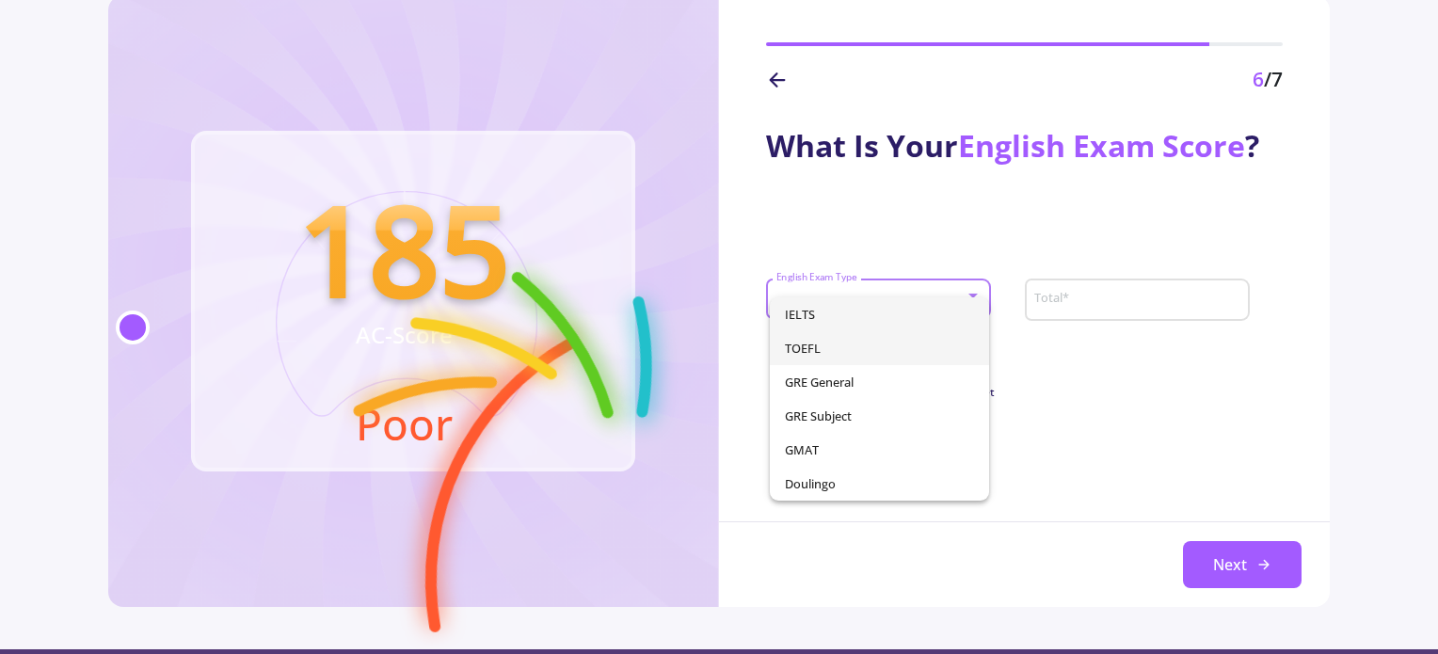
click at [899, 353] on span "TOEFL" at bounding box center [880, 348] width 190 height 34
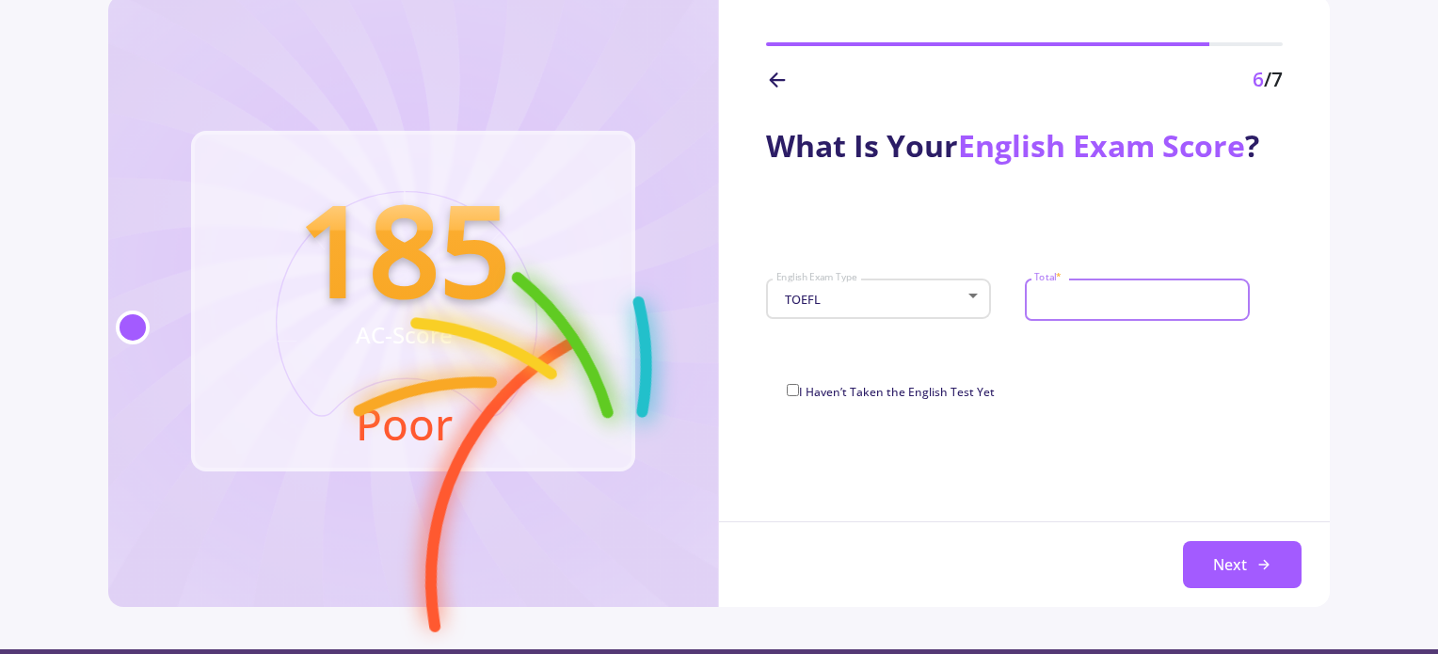
click at [1124, 296] on input "Total *" at bounding box center [1139, 300] width 212 height 17
type input "106"
click at [1250, 555] on button "Next" at bounding box center [1242, 564] width 119 height 47
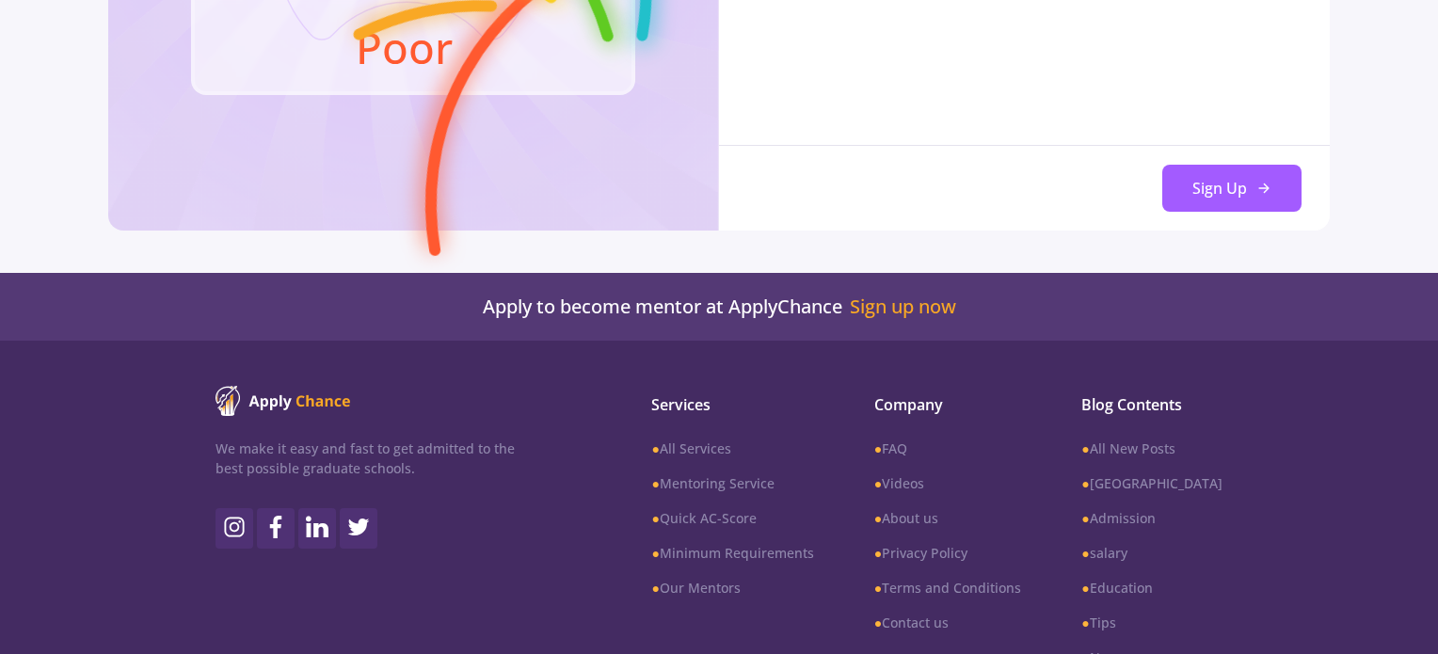
scroll to position [0, 0]
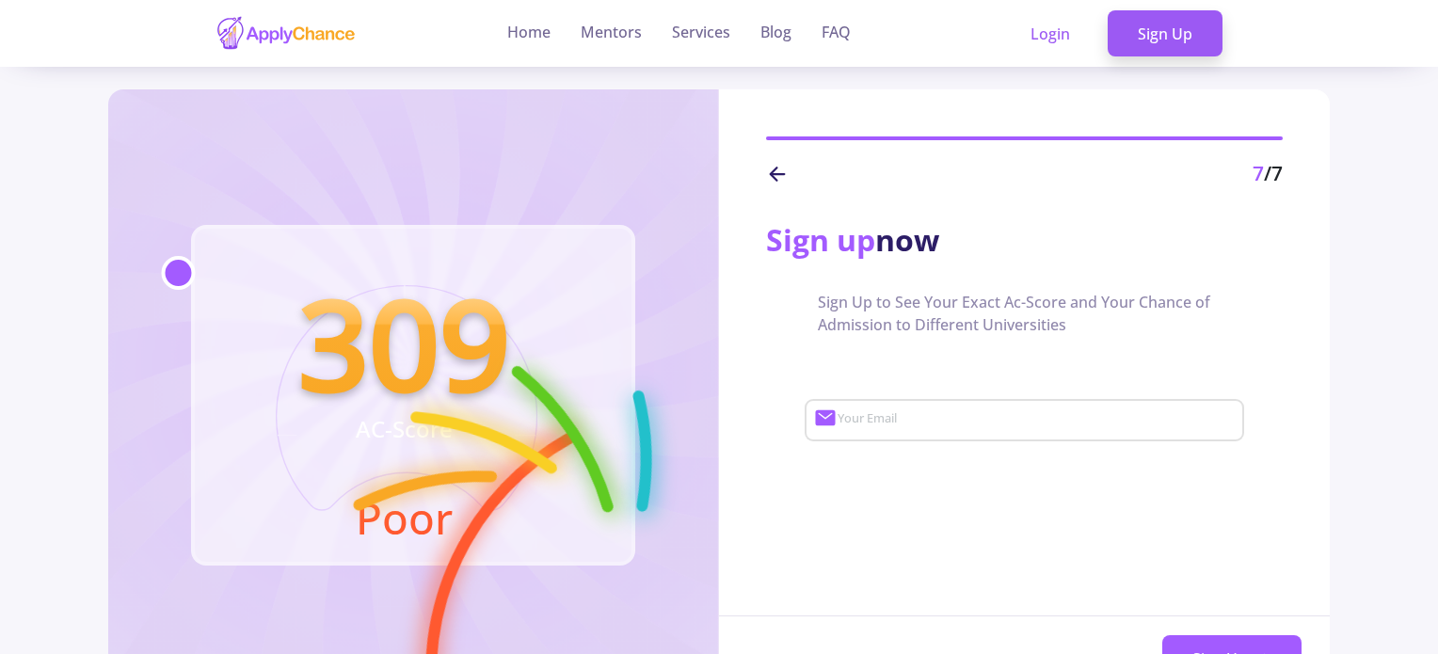
click at [323, 32] on img at bounding box center [285, 33] width 141 height 37
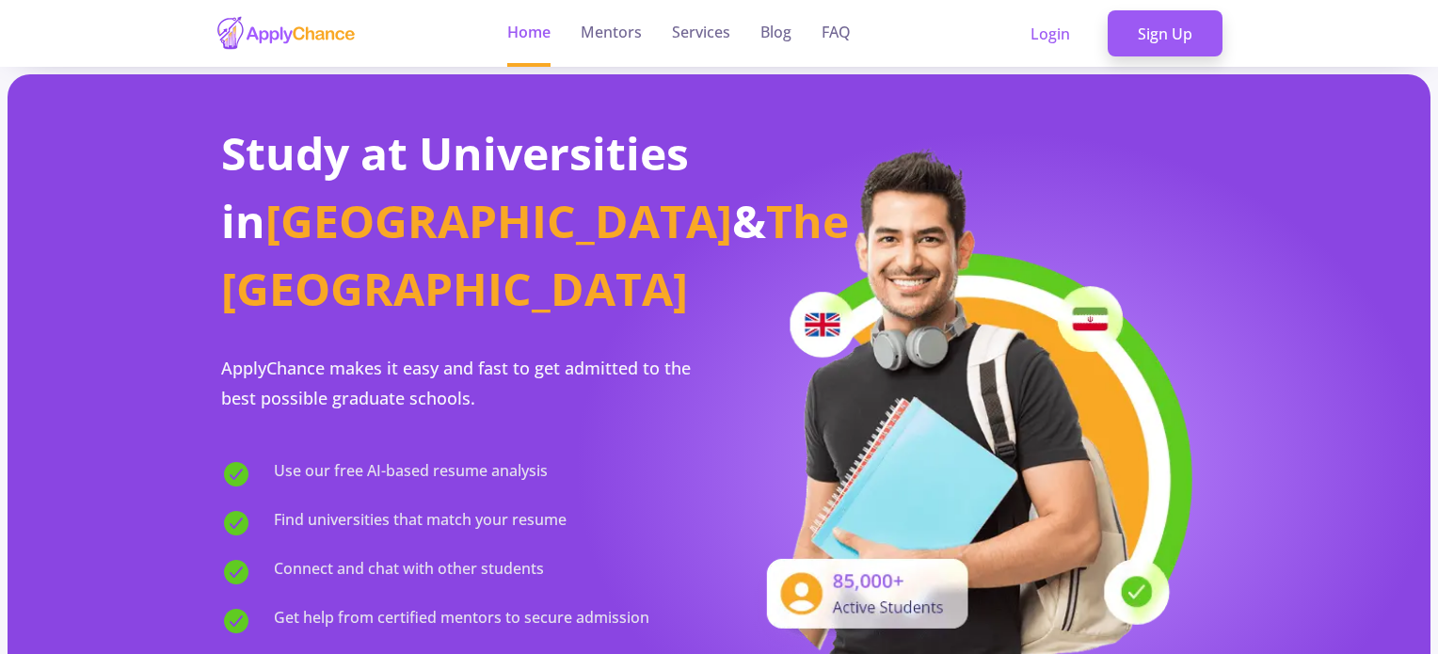
drag, startPoint x: 362, startPoint y: 37, endPoint x: 251, endPoint y: 33, distance: 111.1
click at [251, 33] on section "Home Mentors Services Blog FAQ Login Sign Up" at bounding box center [718, 33] width 1007 height 67
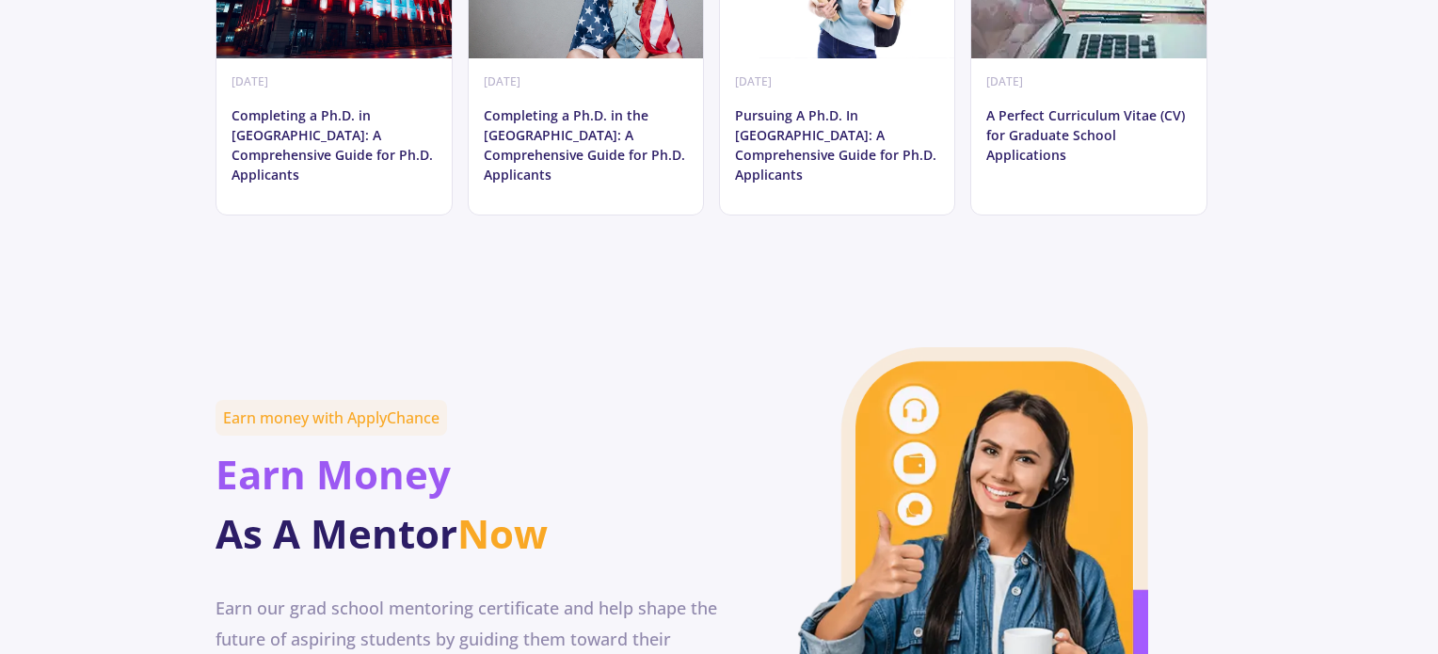
scroll to position [10511, 0]
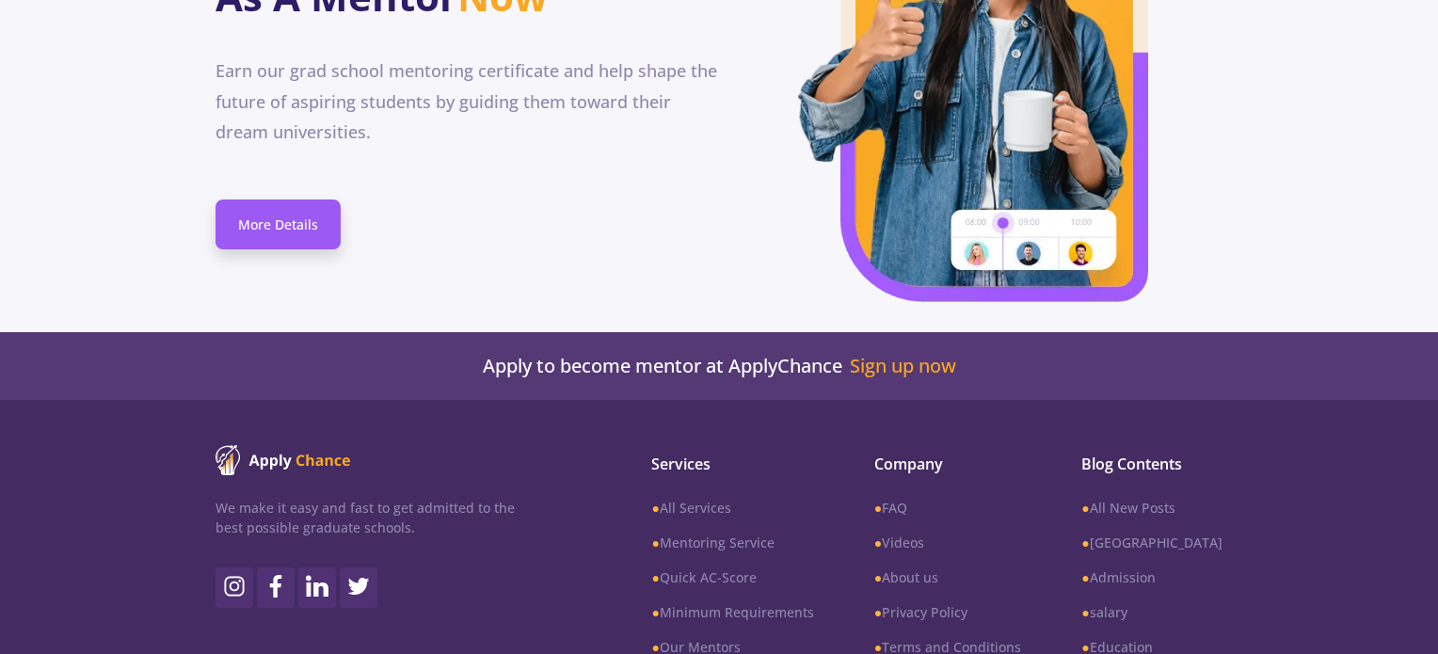
drag, startPoint x: 371, startPoint y: 296, endPoint x: 286, endPoint y: 338, distance: 94.3
click at [288, 445] on div "We make it easy and fast to get admitted to the best possible graduate schools." at bounding box center [387, 593] width 344 height 296
drag, startPoint x: 775, startPoint y: 631, endPoint x: 705, endPoint y: 621, distance: 71.3
copy span "ApplyChance"
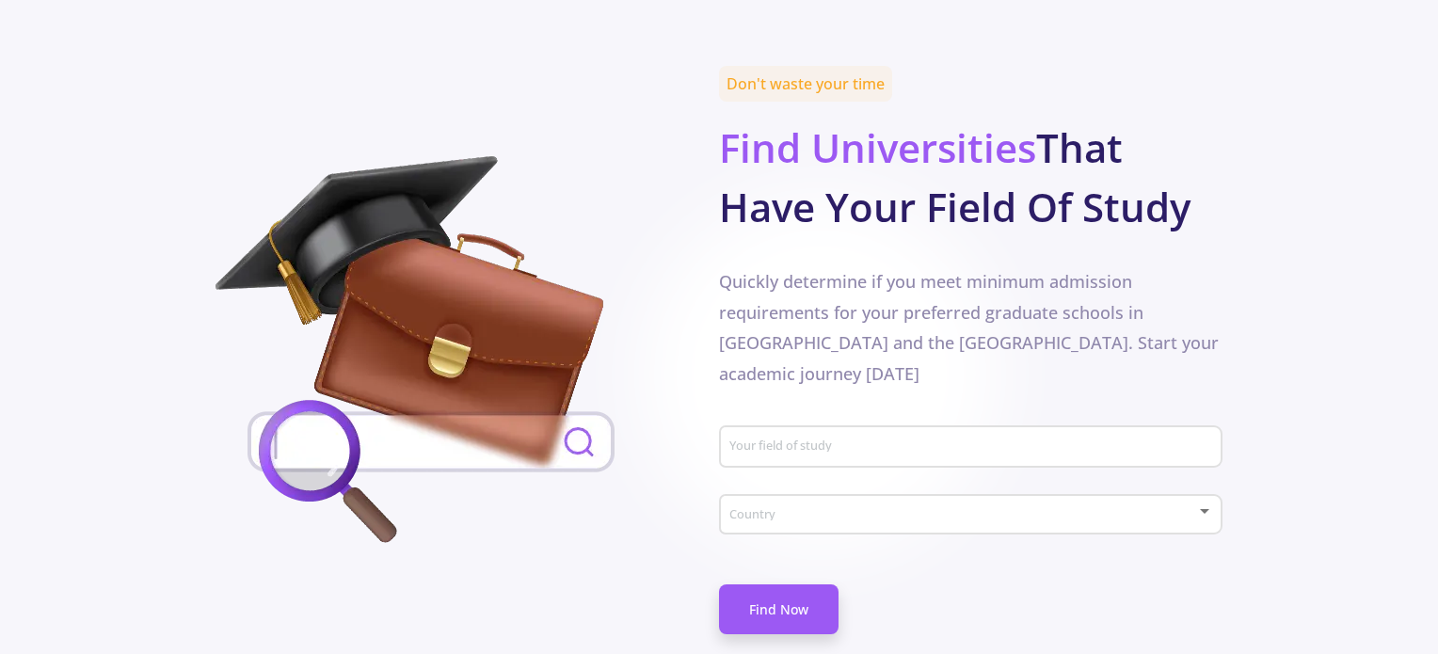
scroll to position [1008, 0]
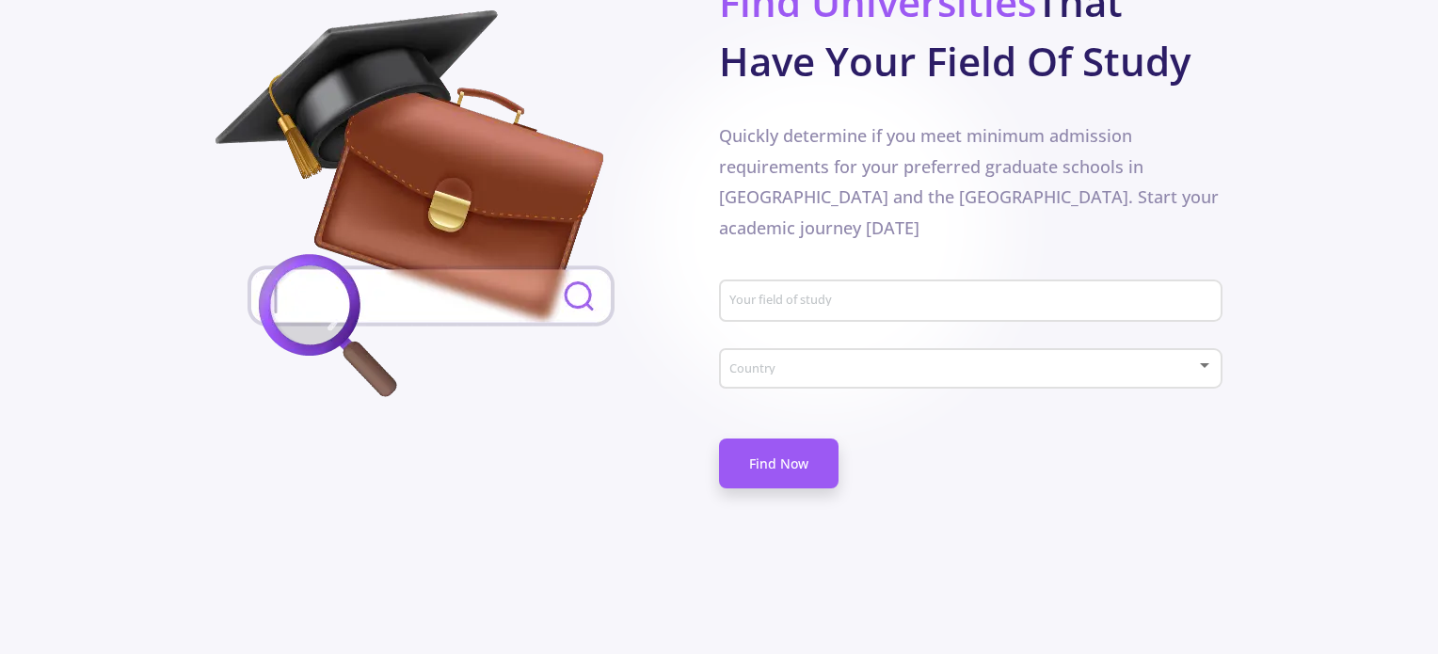
click at [852, 273] on div "Your field of study" at bounding box center [971, 297] width 486 height 49
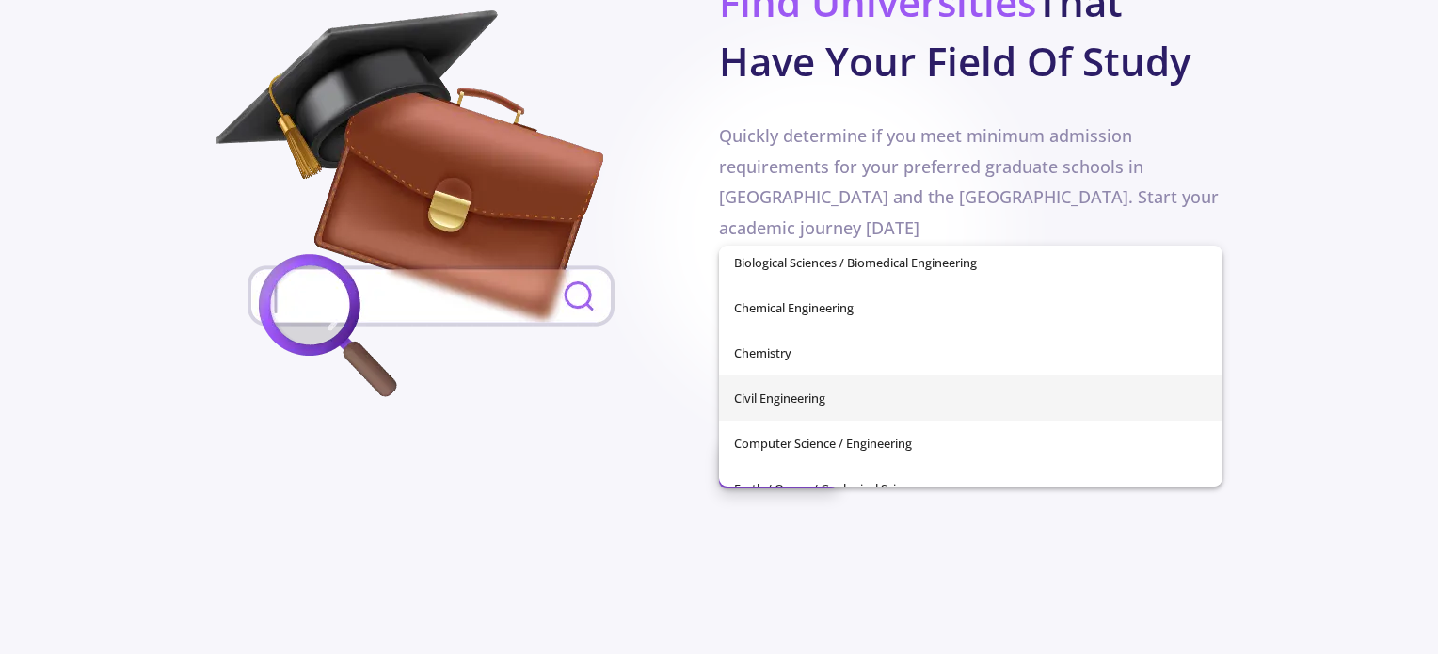
scroll to position [282, 0]
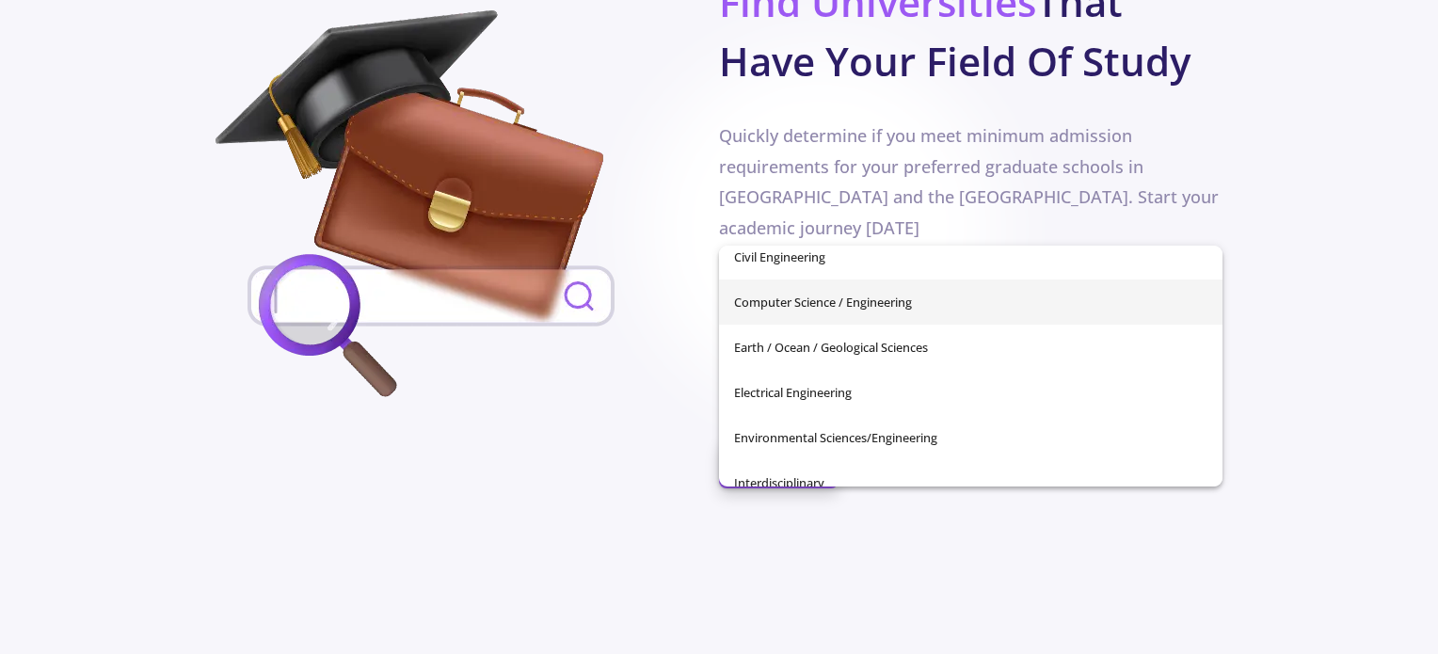
click at [979, 297] on span "Computer Science / Engineering" at bounding box center [970, 301] width 473 height 45
type input "Computer Science / Engineering"
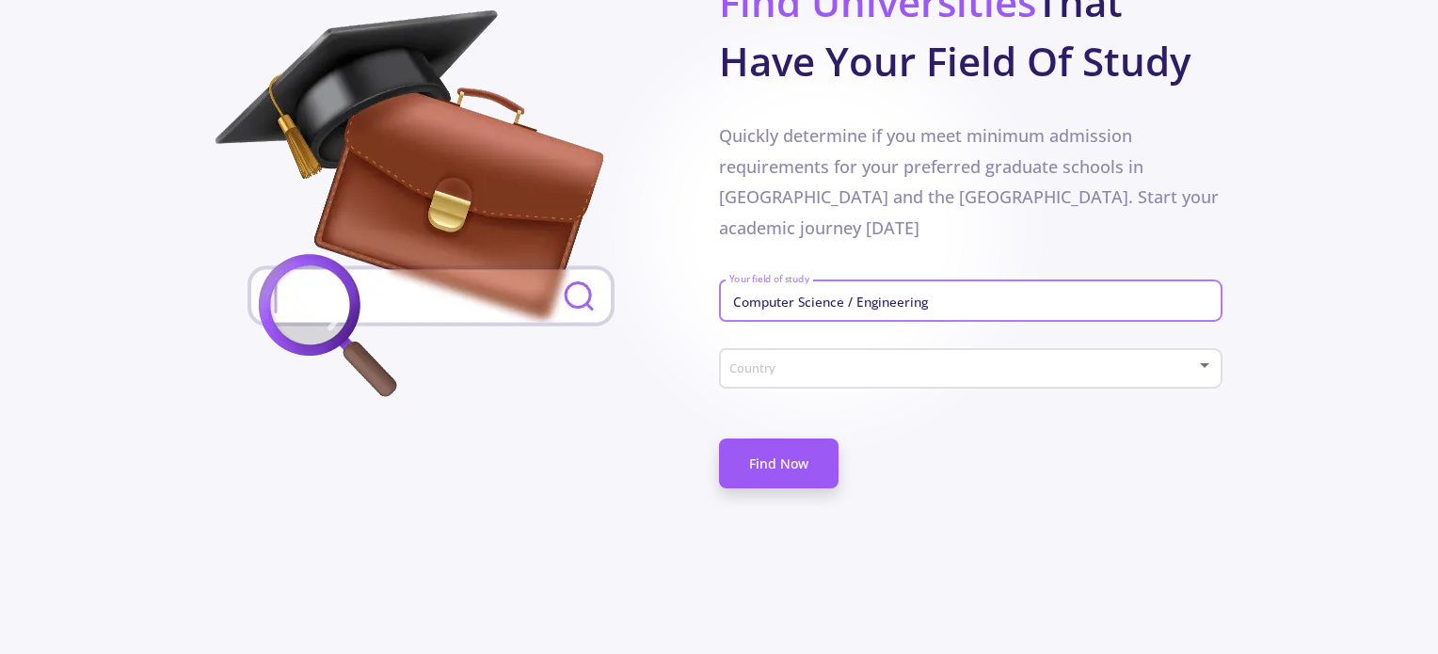
click at [994, 362] on span at bounding box center [965, 368] width 464 height 13
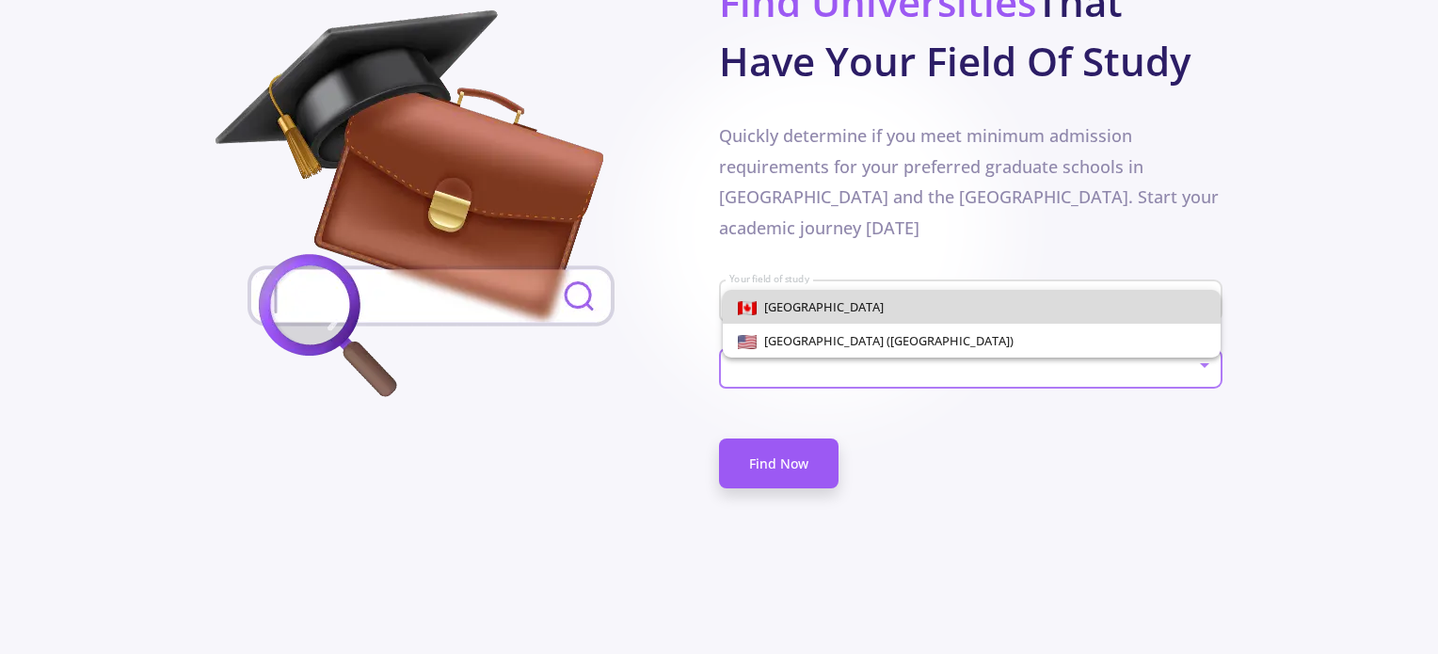
click at [994, 311] on span "[GEOGRAPHIC_DATA]" at bounding box center [972, 307] width 469 height 34
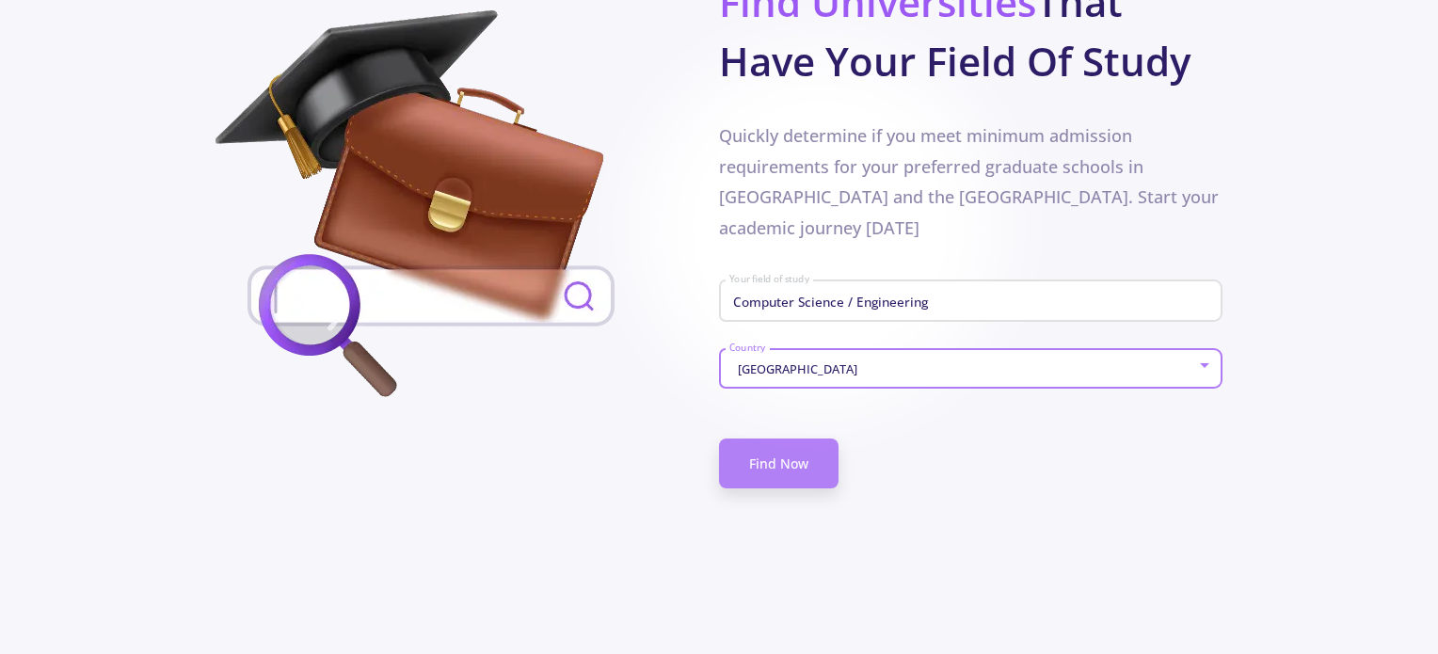
click at [806, 438] on link "Find Now" at bounding box center [778, 463] width 119 height 50
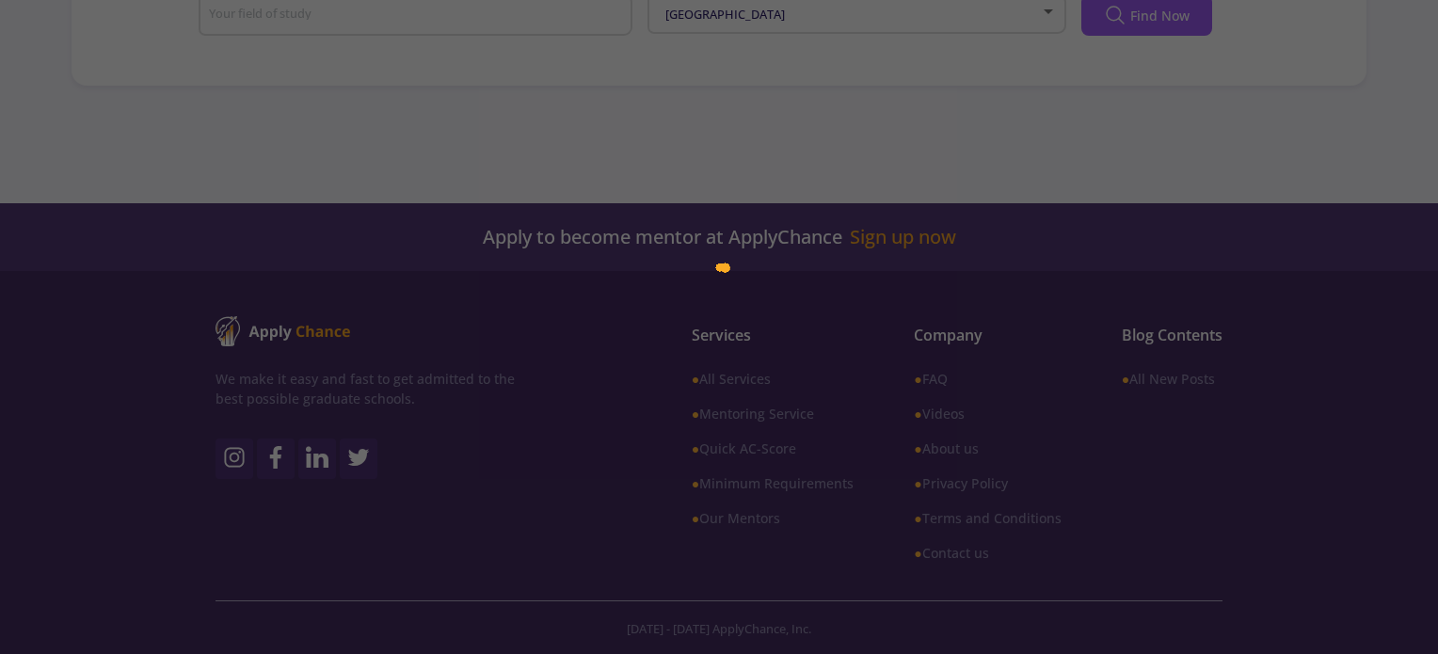
scroll to position [486, 0]
type input "Computer Science / Engineering"
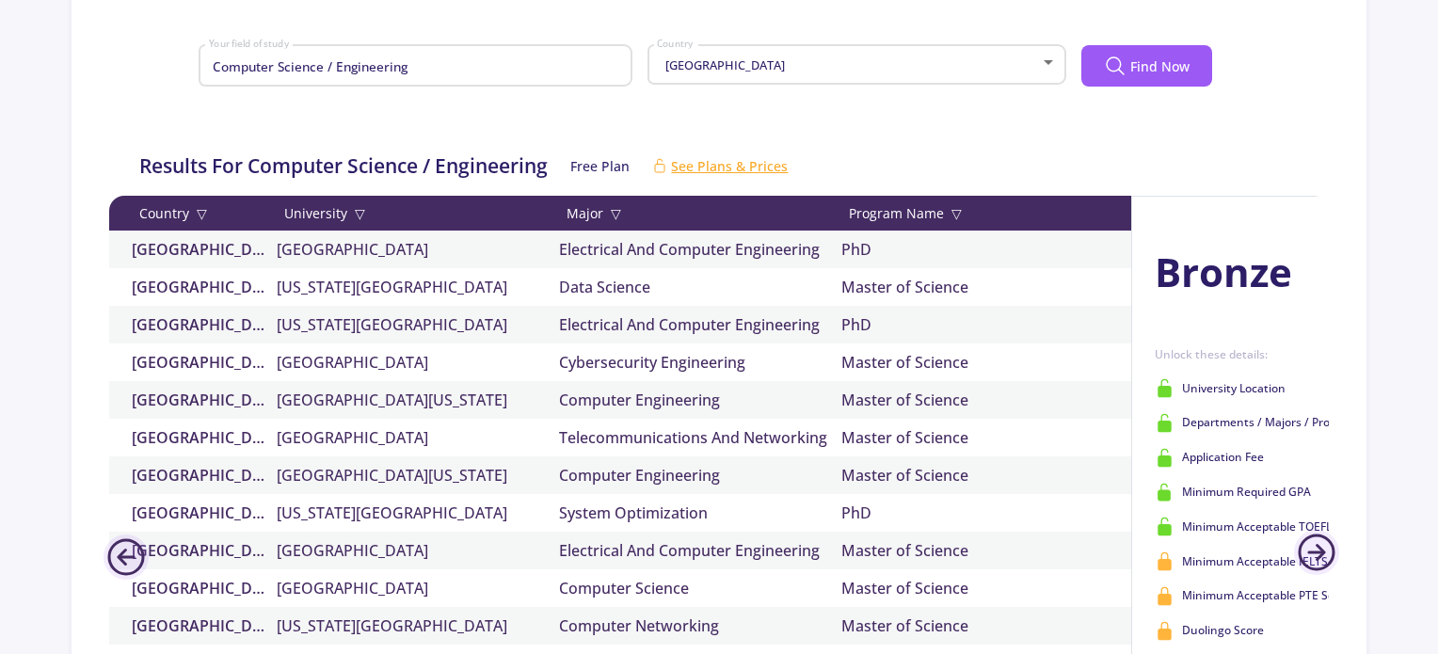
scroll to position [631, 0]
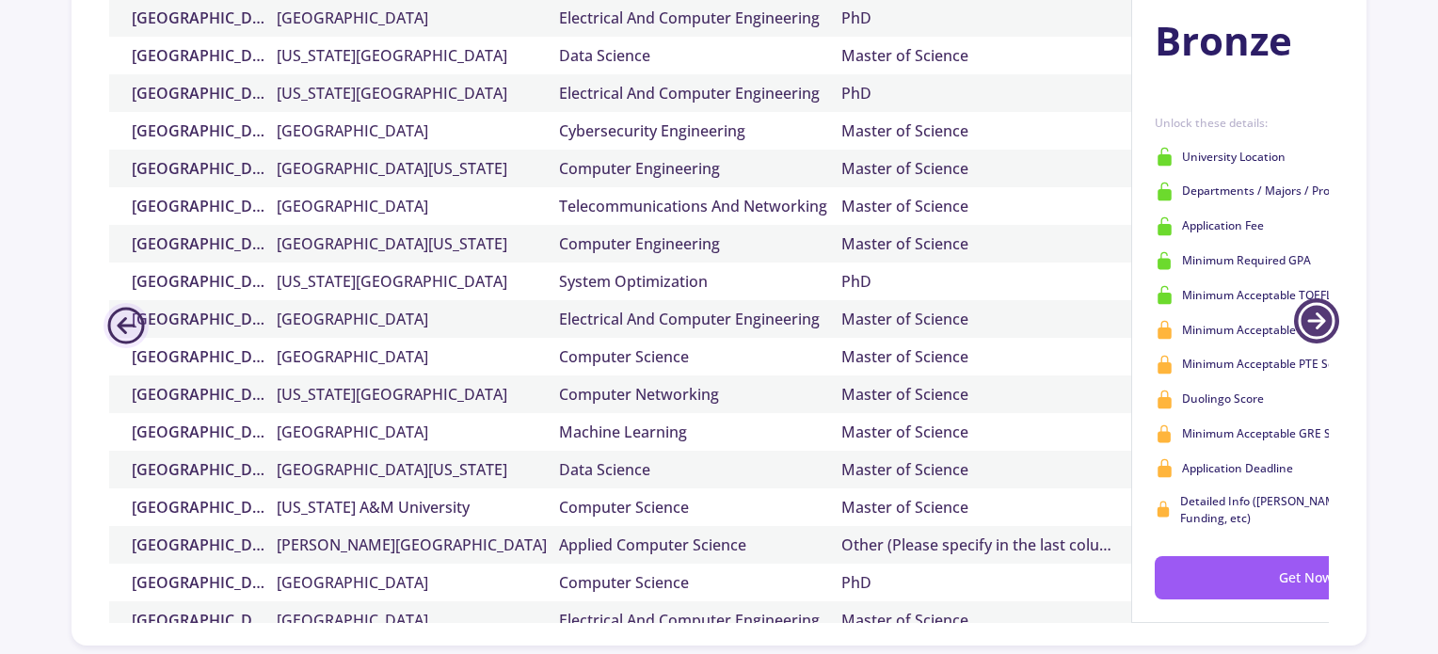
click at [1321, 321] on line at bounding box center [1316, 321] width 14 height 0
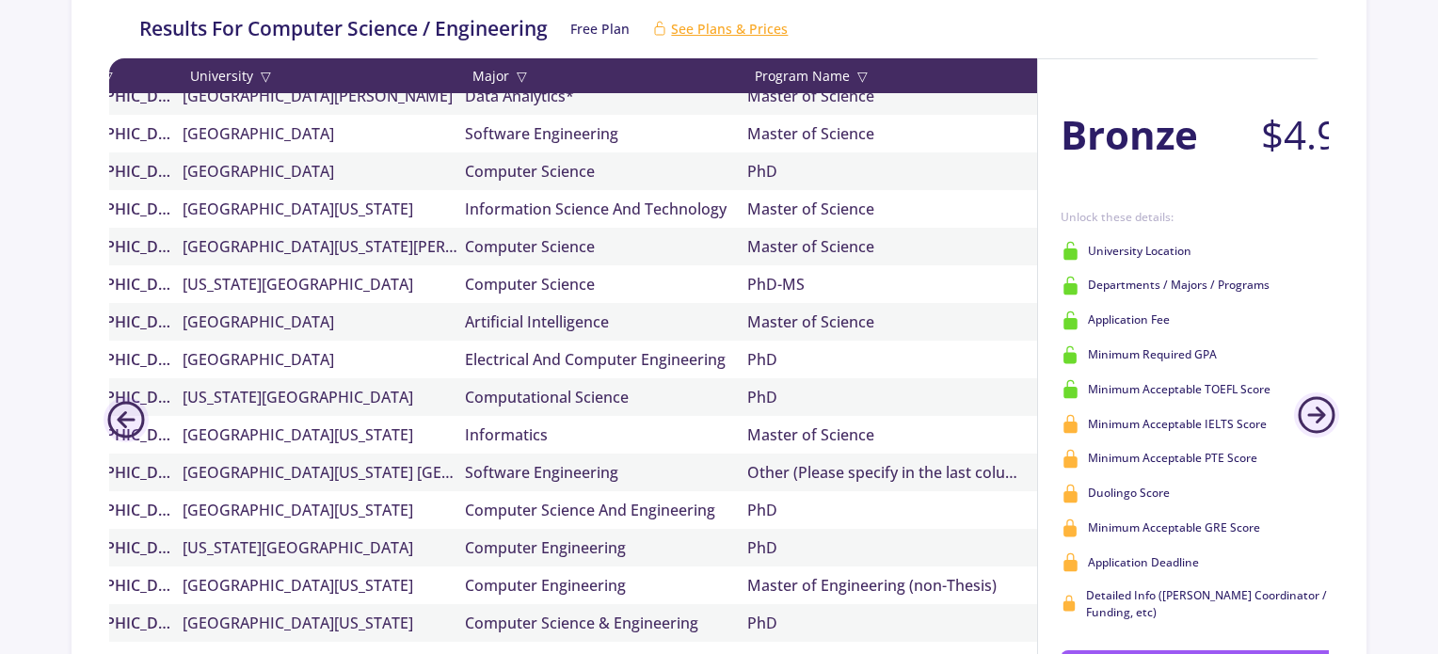
scroll to position [1035, 0]
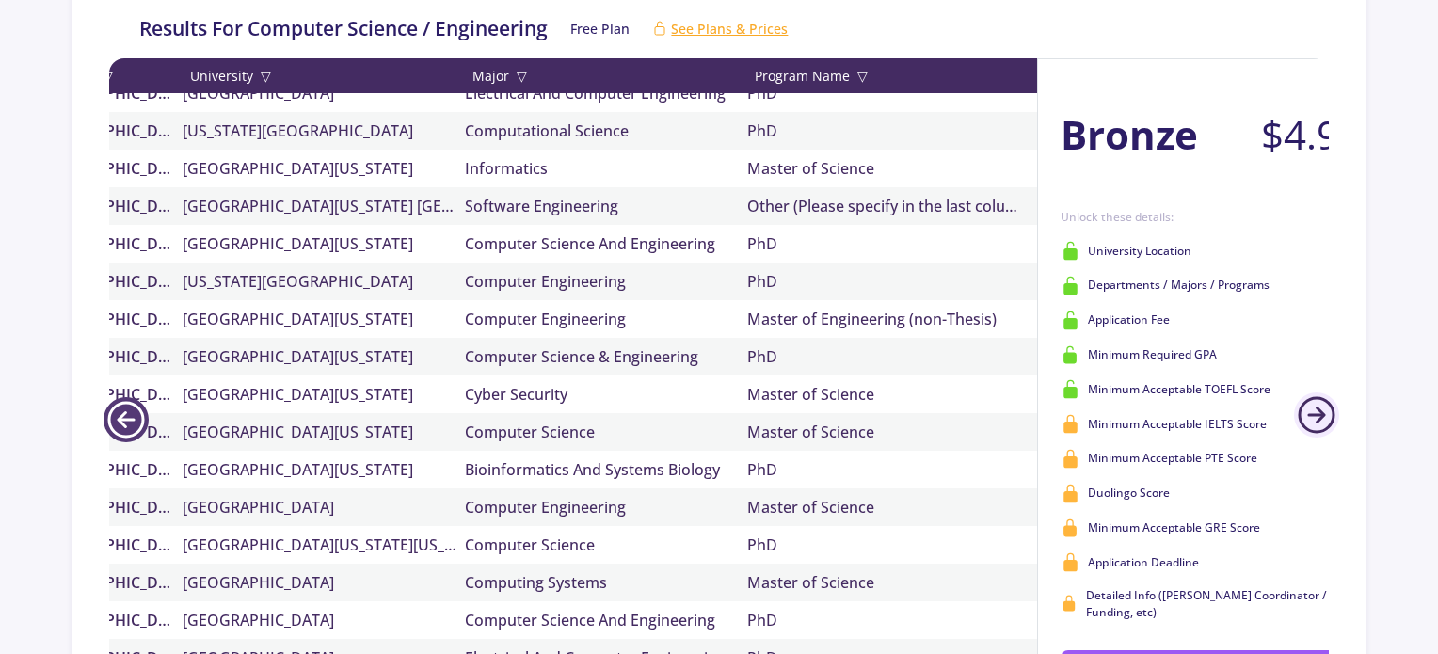
click at [141, 432] on icon at bounding box center [126, 420] width 34 height 34
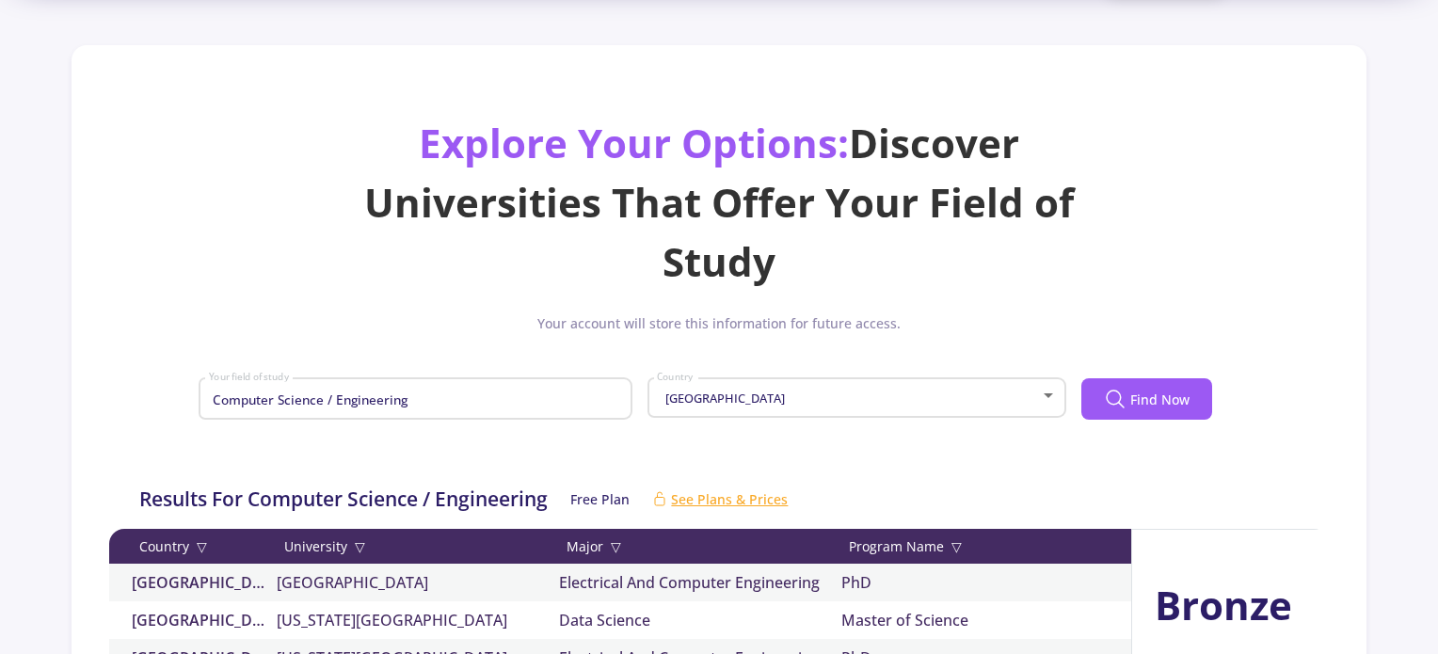
scroll to position [349, 0]
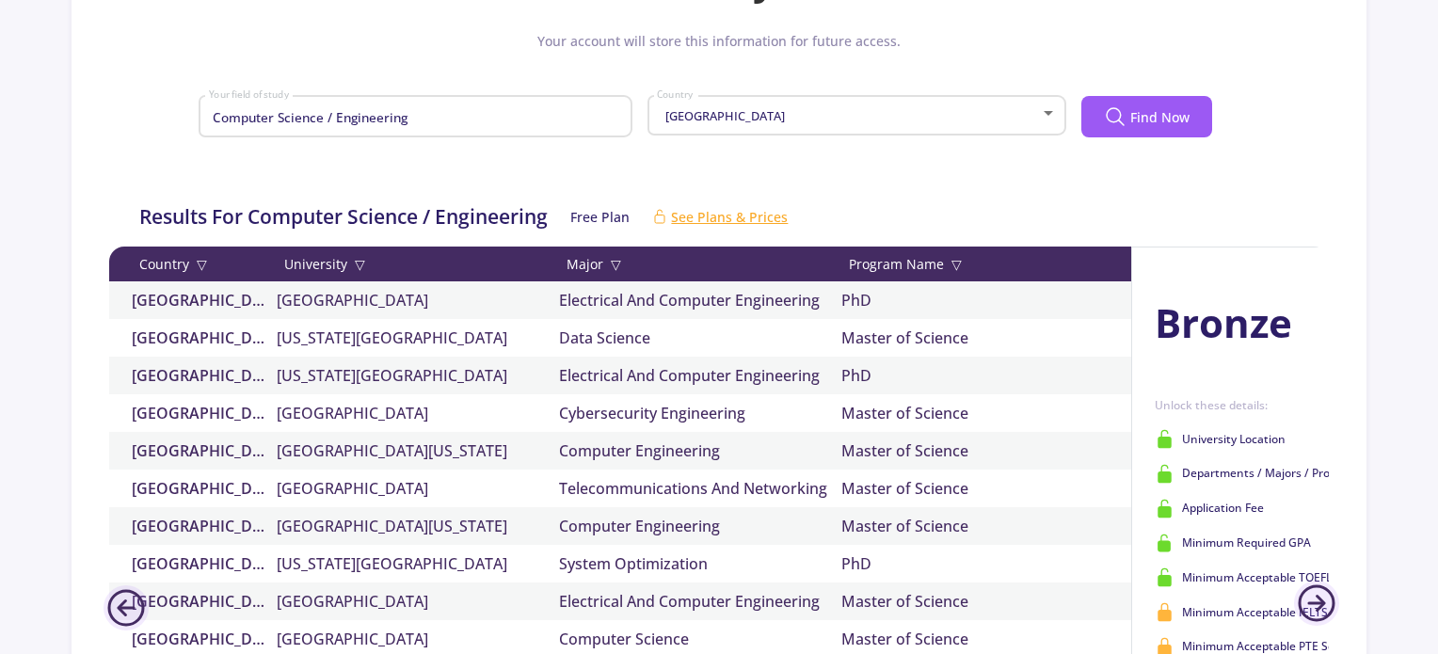
click at [193, 263] on div "Country ▽" at bounding box center [197, 264] width 160 height 20
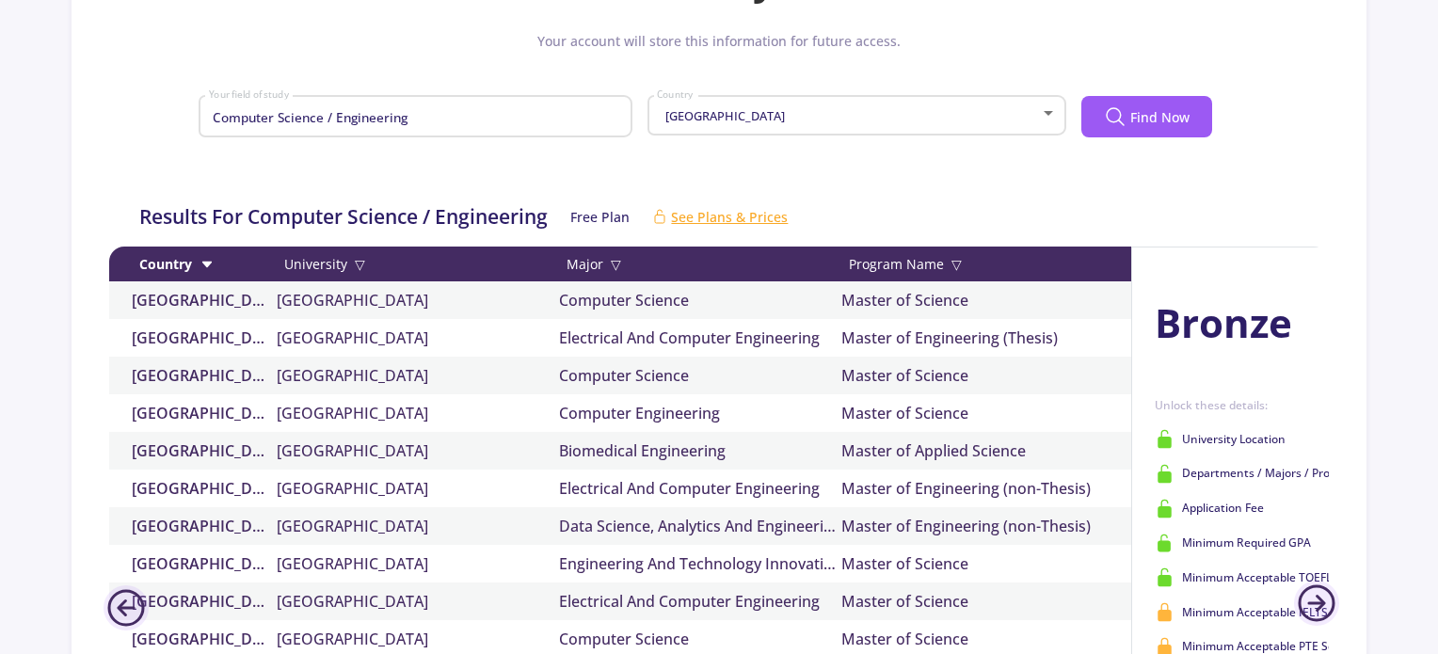
scroll to position [537, 0]
